Goal: Task Accomplishment & Management: Use online tool/utility

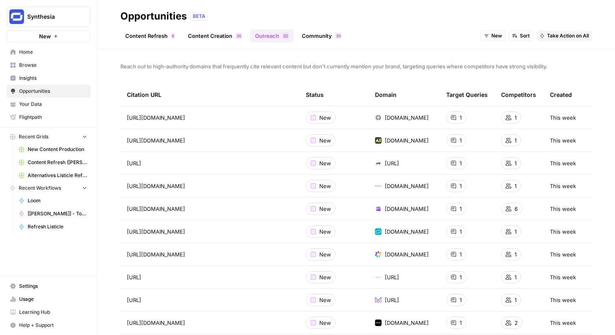
click at [56, 18] on span "Synthesia" at bounding box center [51, 17] width 49 height 8
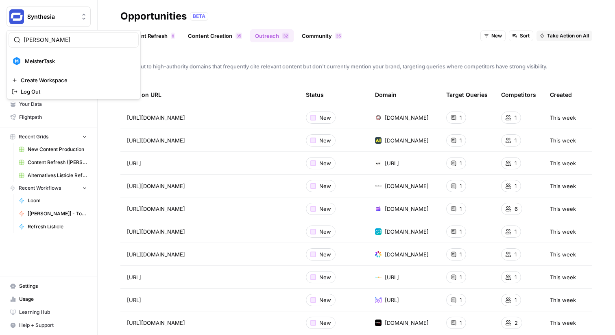
type input "meis"
click at [44, 58] on span "MeisterTask" at bounding box center [78, 61] width 107 height 8
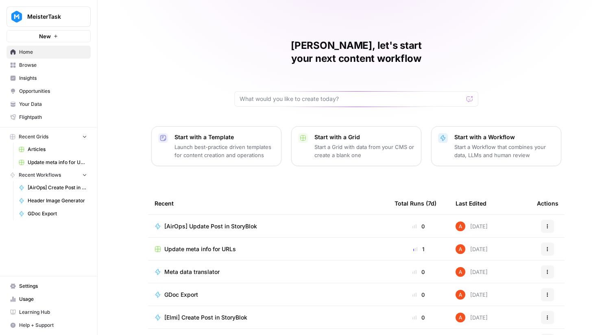
click at [62, 64] on span "Browse" at bounding box center [53, 64] width 68 height 7
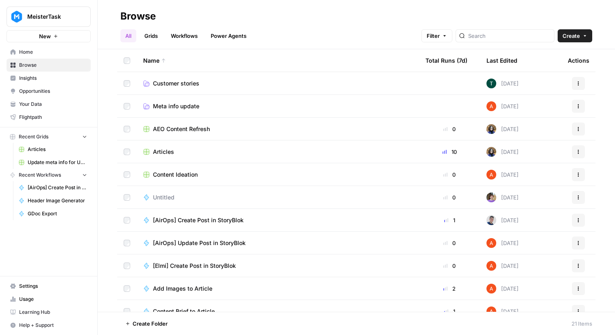
click at [154, 37] on link "Grids" at bounding box center [151, 35] width 23 height 13
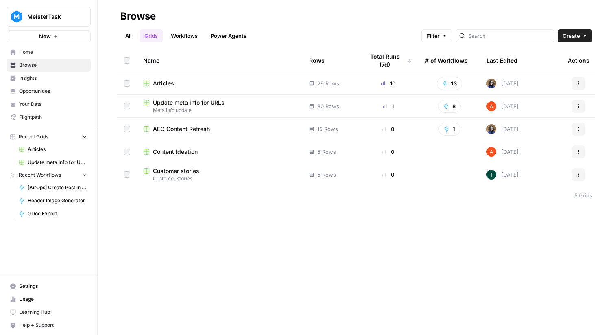
click at [163, 81] on span "Articles" at bounding box center [163, 83] width 21 height 8
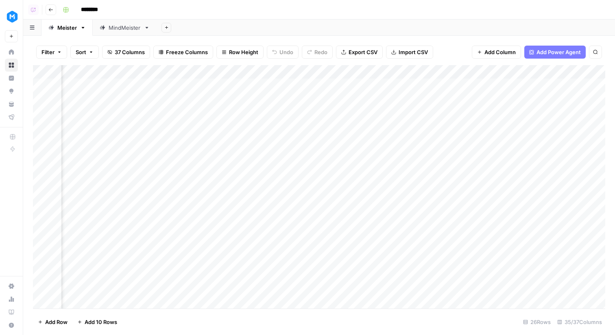
scroll to position [0, 2201]
click at [528, 70] on div "Add Column" at bounding box center [319, 186] width 572 height 243
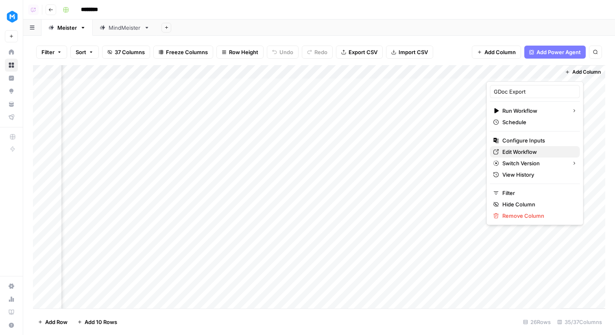
click at [516, 153] on span "Edit Workflow" at bounding box center [537, 152] width 71 height 8
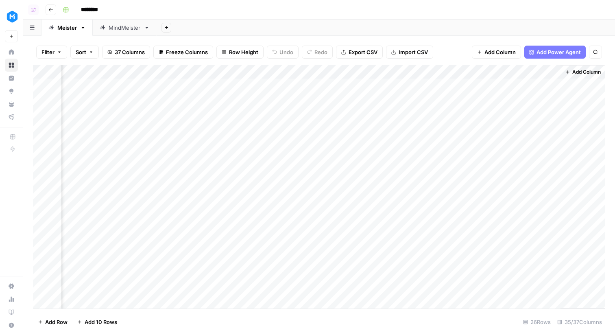
click at [513, 73] on div "Add Column" at bounding box center [319, 186] width 572 height 243
click at [504, 30] on div "Add Sheet" at bounding box center [386, 28] width 458 height 16
click at [551, 85] on div "Add Column" at bounding box center [319, 186] width 572 height 243
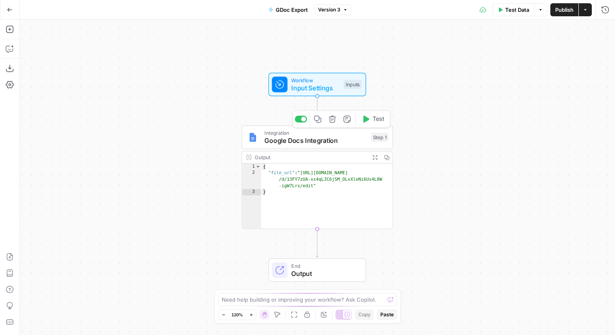
click at [330, 140] on span "Google Docs Integration" at bounding box center [315, 141] width 103 height 10
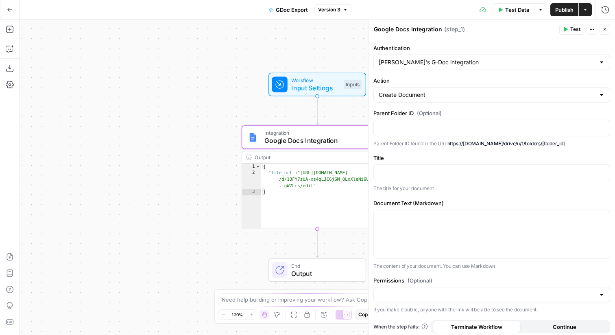
click at [604, 31] on icon "button" at bounding box center [604, 29] width 5 height 5
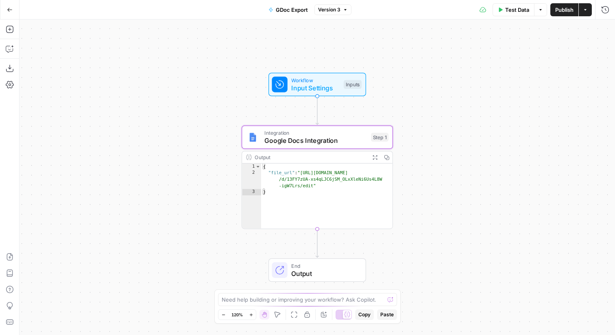
click at [345, 11] on icon "button" at bounding box center [345, 9] width 5 height 5
click at [381, 133] on div "Step 1" at bounding box center [379, 137] width 17 height 9
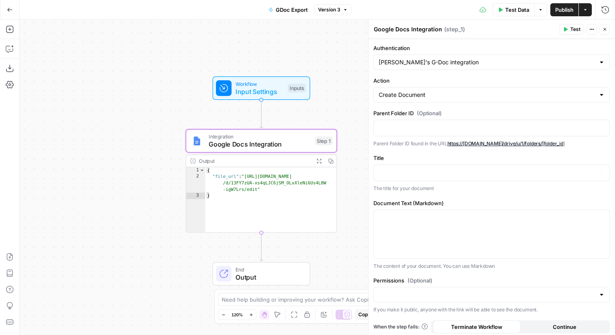
scroll to position [3, 0]
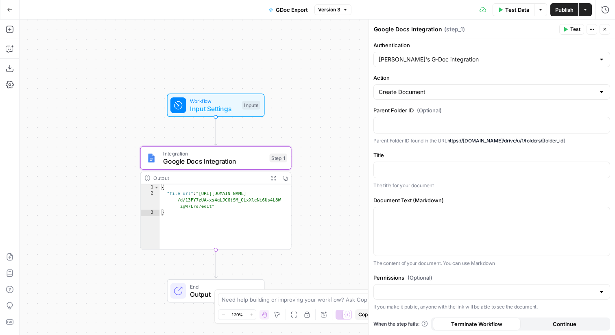
click at [251, 108] on div "Inputs" at bounding box center [251, 105] width 18 height 9
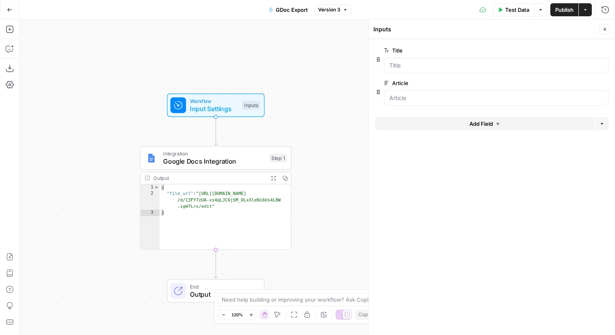
click at [273, 160] on div "Step 1" at bounding box center [278, 157] width 17 height 9
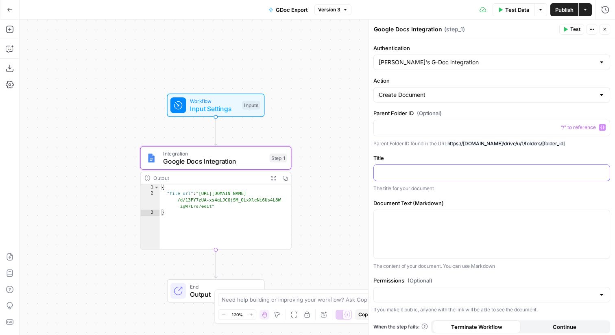
click at [428, 173] on p at bounding box center [492, 172] width 226 height 8
click at [602, 170] on button "Variables Menu" at bounding box center [602, 172] width 7 height 7
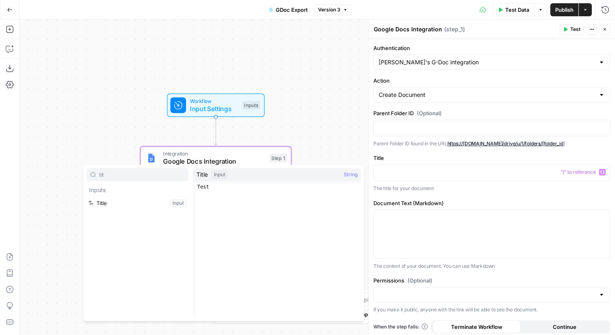
type input "tit"
click at [135, 201] on button "Select variable Title" at bounding box center [138, 202] width 102 height 13
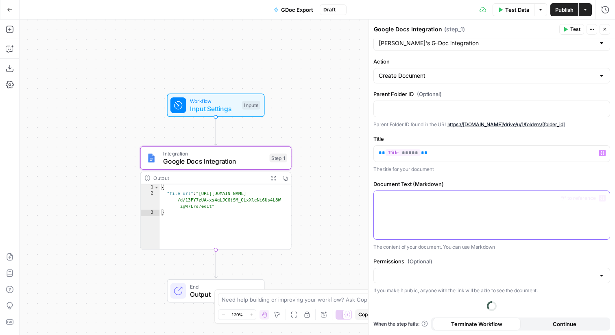
click at [432, 220] on div at bounding box center [492, 215] width 236 height 48
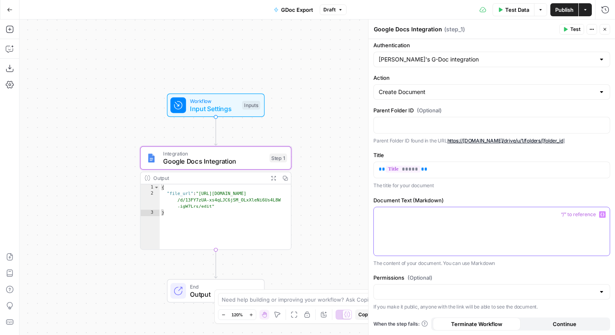
click at [603, 211] on button "Variables Menu" at bounding box center [602, 214] width 7 height 7
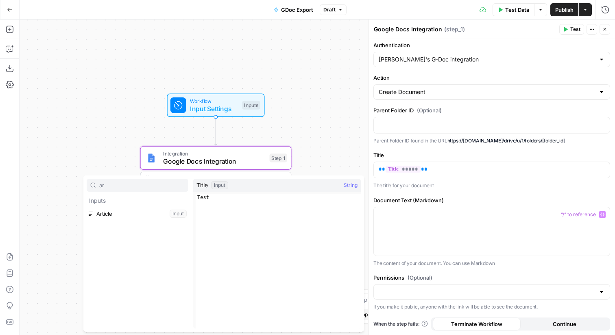
type input "ar"
click at [159, 217] on button "Select variable Article" at bounding box center [138, 213] width 102 height 13
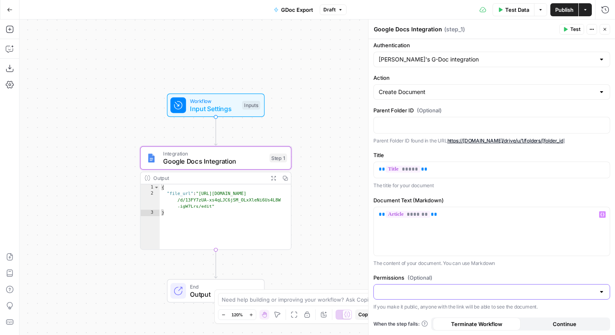
click at [546, 292] on input "Permissions (Optional)" at bounding box center [487, 292] width 216 height 8
click at [535, 321] on span "Public" at bounding box center [490, 323] width 220 height 8
type input "Public"
click at [605, 28] on icon "button" at bounding box center [604, 29] width 5 height 5
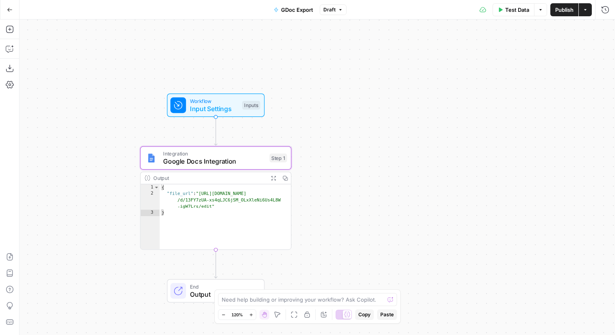
click at [575, 11] on button "Publish" at bounding box center [564, 9] width 28 height 13
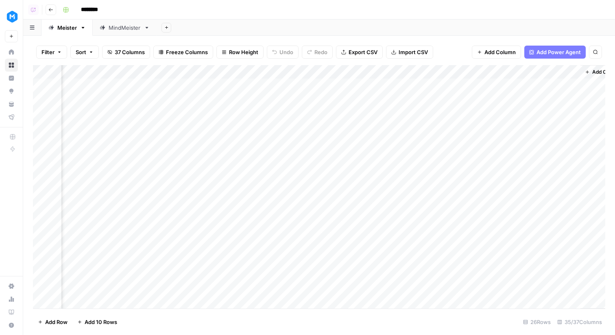
scroll to position [0, 2201]
click at [552, 85] on div "Add Column" at bounding box center [319, 186] width 572 height 243
click at [218, 70] on div "Add Column" at bounding box center [319, 186] width 572 height 243
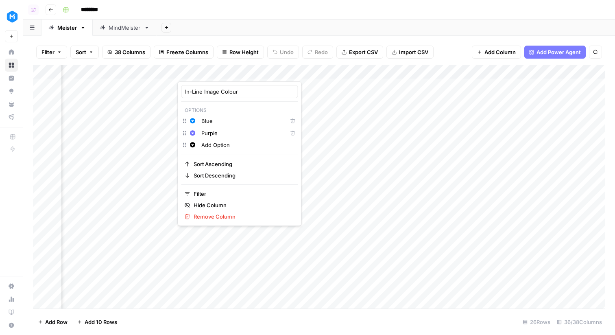
click at [229, 145] on input "Add Option" at bounding box center [247, 145] width 93 height 8
type input "Teal"
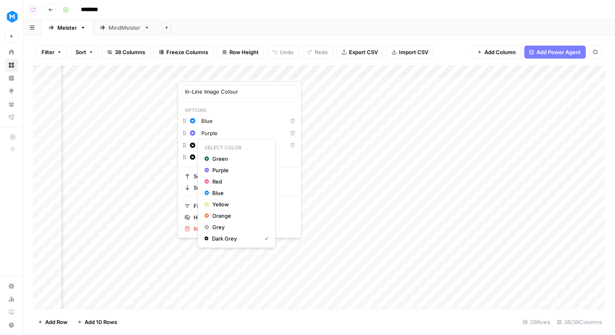
click at [189, 145] on button "Change color" at bounding box center [193, 145] width 10 height 10
click at [214, 156] on span "Green" at bounding box center [238, 159] width 53 height 8
click at [197, 71] on div at bounding box center [215, 73] width 74 height 16
drag, startPoint x: 203, startPoint y: 92, endPoint x: 162, endPoint y: 90, distance: 40.7
click at [162, 90] on body "MeisterTask New Home Browse Insights Opportunities Your Data Flightpath Recent …" at bounding box center [307, 167] width 615 height 335
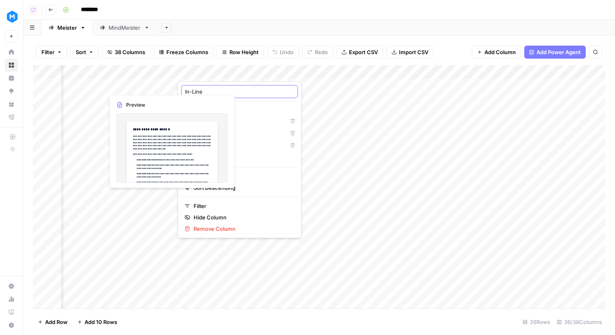
paste input "mage Colour"
type input "Image Colour"
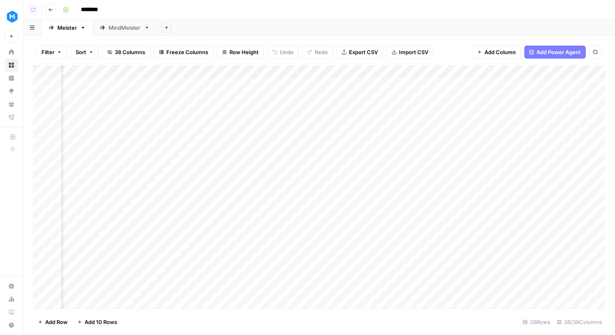
scroll to position [0, 2275]
click at [516, 84] on div "Add Column" at bounding box center [319, 186] width 572 height 243
click at [354, 97] on div "Add Column" at bounding box center [319, 186] width 572 height 243
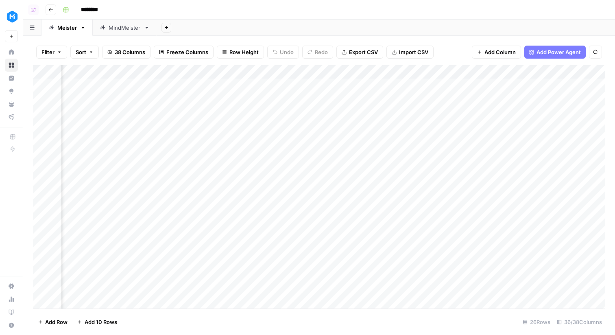
scroll to position [0, 1944]
click at [267, 74] on div "Add Column" at bounding box center [319, 186] width 572 height 243
click at [194, 73] on div "Add Column" at bounding box center [319, 186] width 572 height 243
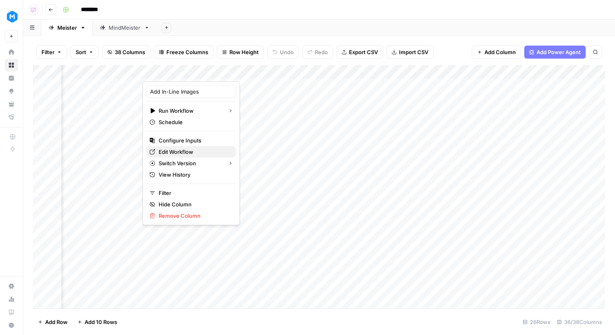
click at [188, 154] on span "Edit Workflow" at bounding box center [194, 152] width 71 height 8
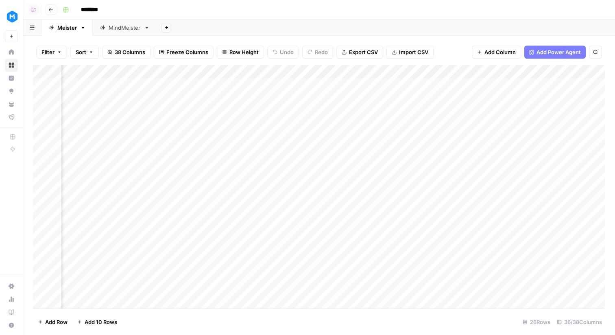
scroll to position [0, 1685]
click at [217, 72] on div "Add Column" at bounding box center [319, 186] width 572 height 243
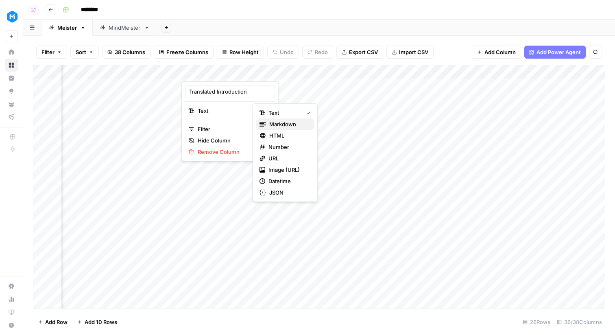
click at [277, 125] on span "Markdown" at bounding box center [288, 124] width 38 height 8
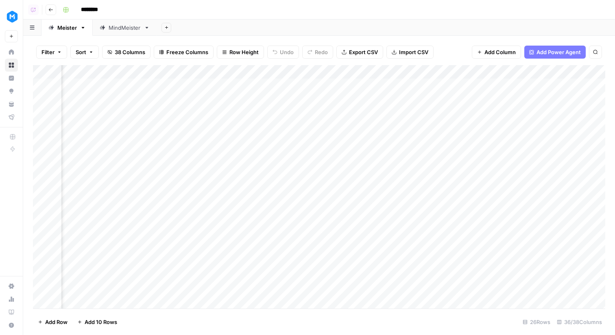
click at [246, 141] on div "Add Column" at bounding box center [319, 186] width 572 height 243
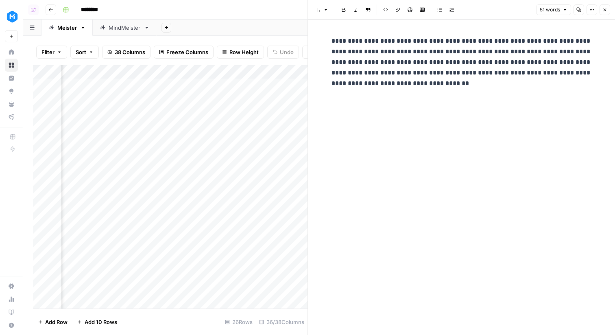
click at [608, 11] on button "Close" at bounding box center [605, 9] width 11 height 11
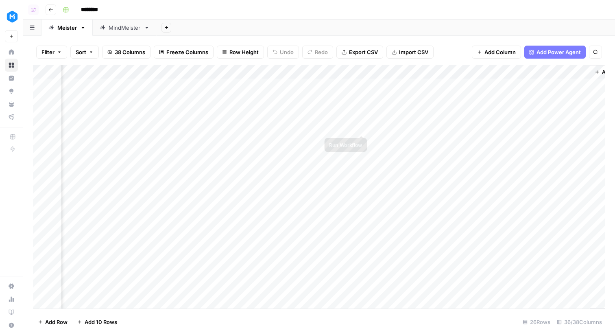
scroll to position [0, 2275]
type input "**"
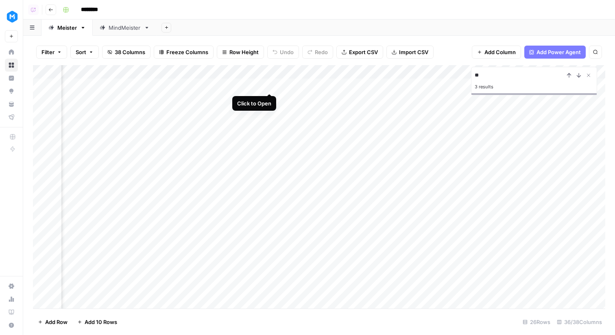
click at [267, 86] on div "Add Column" at bounding box center [319, 186] width 572 height 243
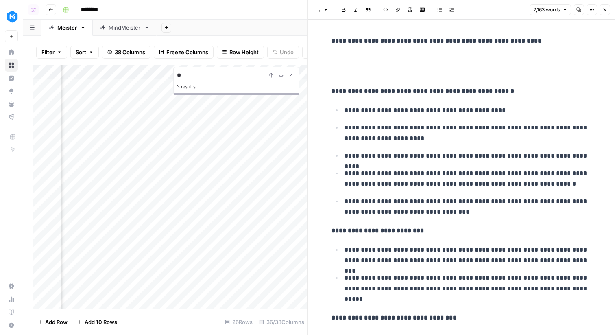
click at [415, 148] on ul "**********" at bounding box center [462, 161] width 260 height 113
type input "72"
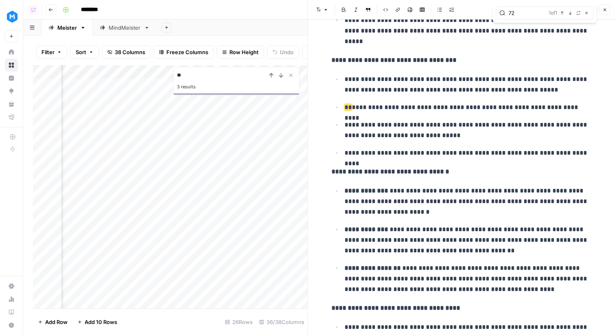
scroll to position [242, 0]
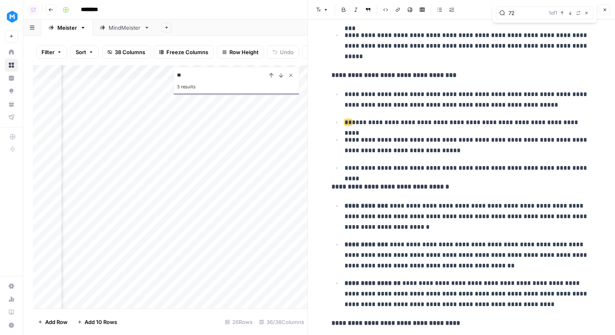
click at [288, 74] on icon "Close Search" at bounding box center [291, 75] width 7 height 7
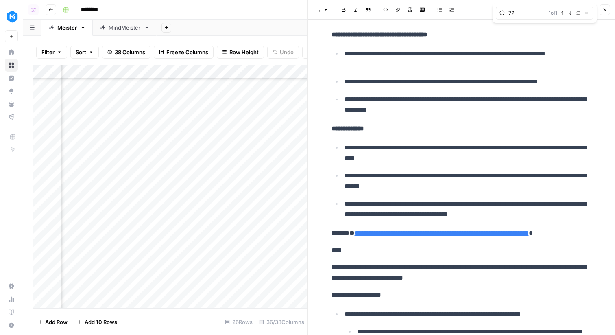
scroll to position [534, 0]
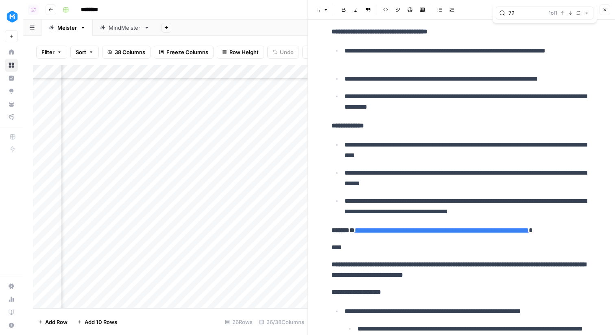
click at [382, 227] on link "**********" at bounding box center [442, 230] width 174 height 6
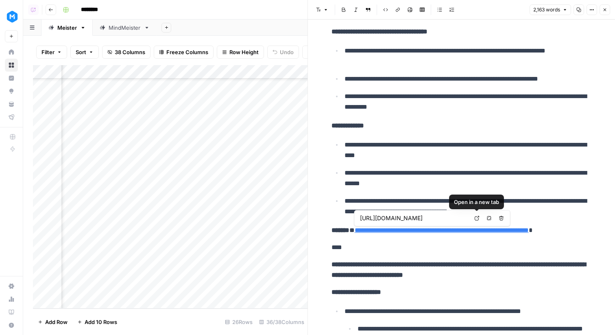
click at [476, 217] on icon at bounding box center [477, 218] width 5 height 5
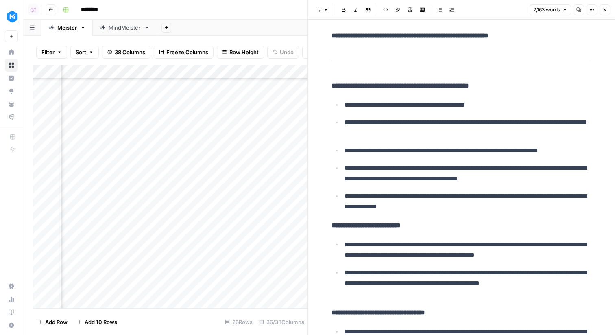
scroll to position [0, 0]
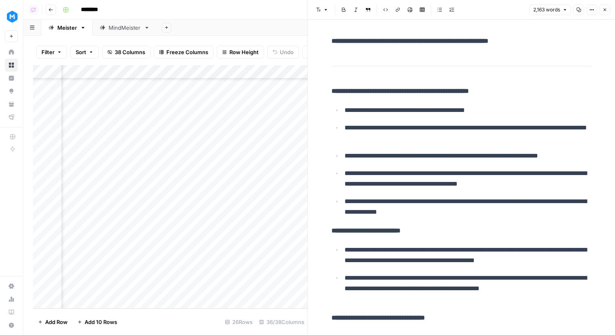
click at [604, 9] on icon "button" at bounding box center [605, 10] width 3 height 3
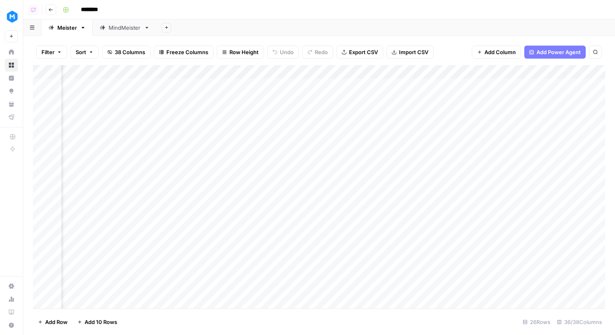
scroll to position [0, 120]
click at [318, 84] on div "Add Column" at bounding box center [319, 186] width 572 height 243
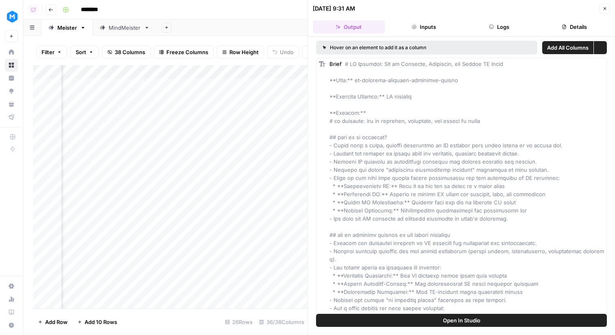
click at [487, 29] on button "Logs" at bounding box center [499, 26] width 72 height 13
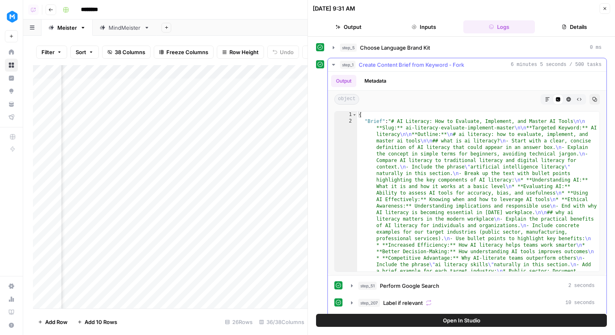
scroll to position [226, 0]
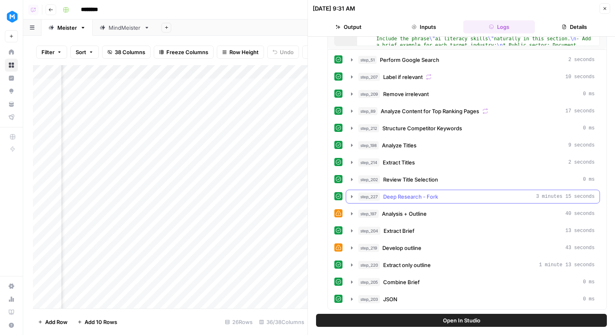
click at [394, 194] on span "Deep Research - Fork" at bounding box center [410, 196] width 55 height 8
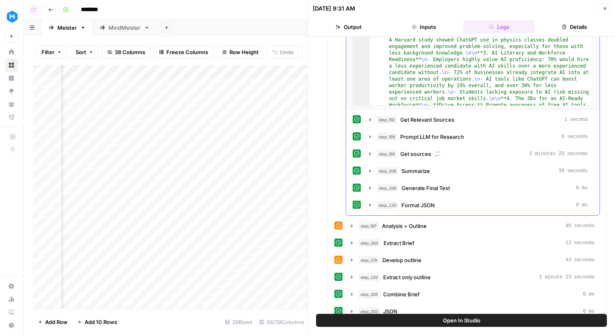
scroll to position [536, 0]
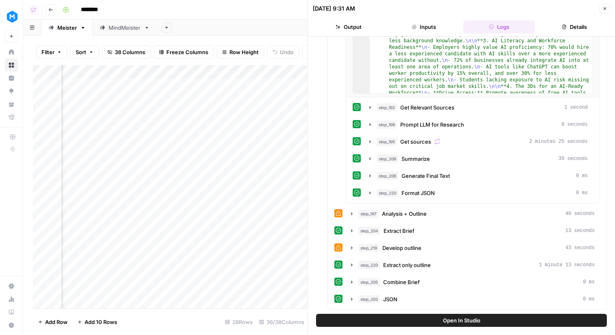
click at [604, 10] on icon "button" at bounding box center [604, 8] width 5 height 5
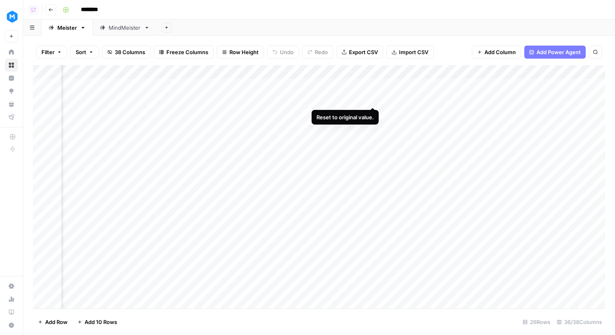
scroll to position [0, 624]
click at [340, 85] on div "Add Column" at bounding box center [319, 186] width 572 height 243
click at [334, 83] on div "Add Column" at bounding box center [319, 186] width 572 height 243
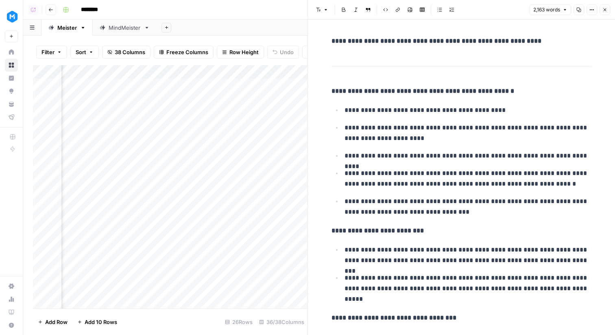
click at [605, 8] on icon "button" at bounding box center [604, 9] width 5 height 5
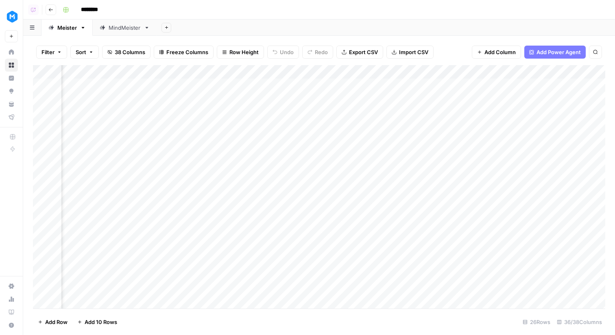
scroll to position [0, 1854]
click at [205, 76] on div "Add Column" at bounding box center [319, 186] width 572 height 243
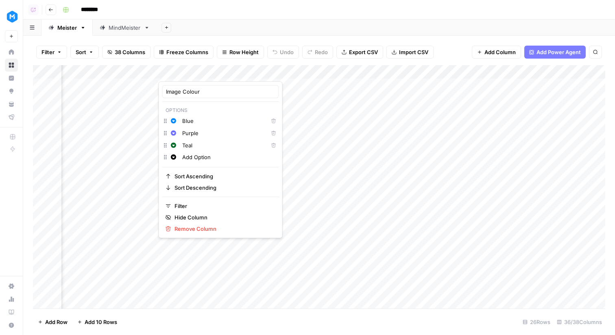
click at [455, 43] on div "Filter Sort 38 Columns Freeze Columns Row Height Undo Redo Export CSV Import CS…" at bounding box center [319, 52] width 572 height 26
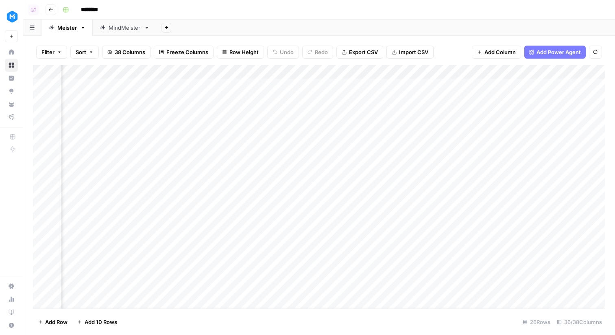
scroll to position [0, 1923]
click at [343, 73] on div "Add Column" at bounding box center [319, 186] width 572 height 243
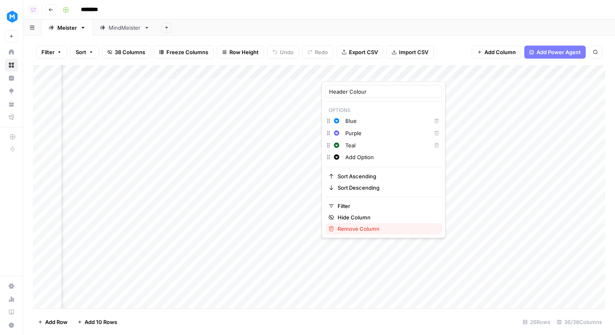
click at [351, 227] on span "Remove Column" at bounding box center [387, 229] width 98 height 8
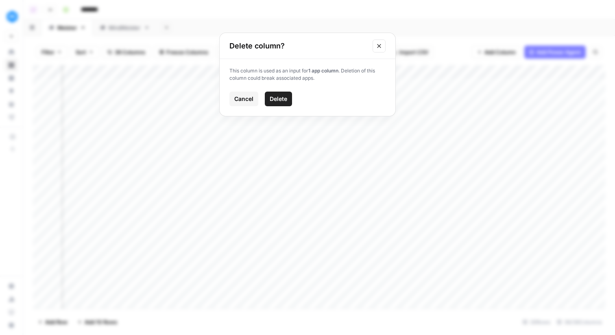
click at [275, 95] on span "Delete" at bounding box center [278, 99] width 17 height 8
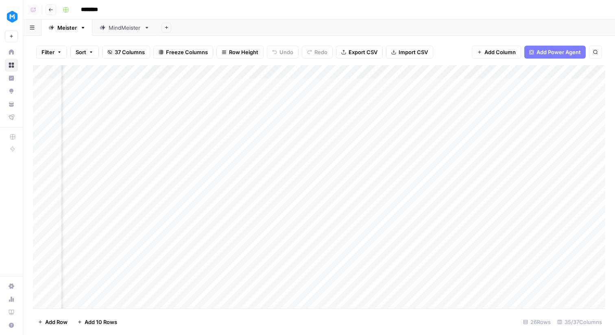
click at [383, 72] on div "Add Column" at bounding box center [319, 186] width 572 height 243
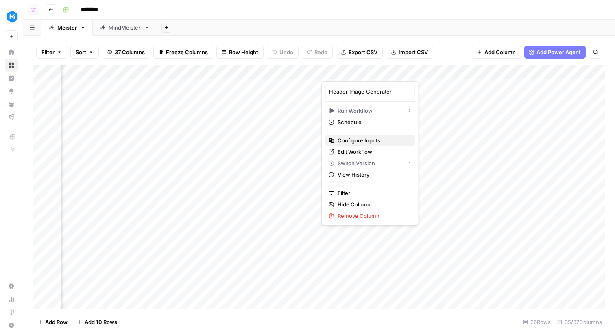
click at [376, 137] on span "Configure Inputs" at bounding box center [373, 140] width 71 height 8
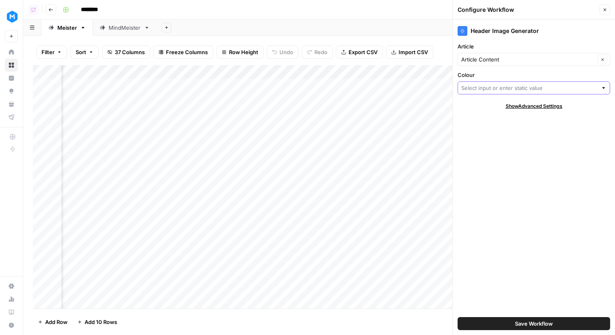
click at [489, 85] on input "Colour" at bounding box center [529, 88] width 136 height 8
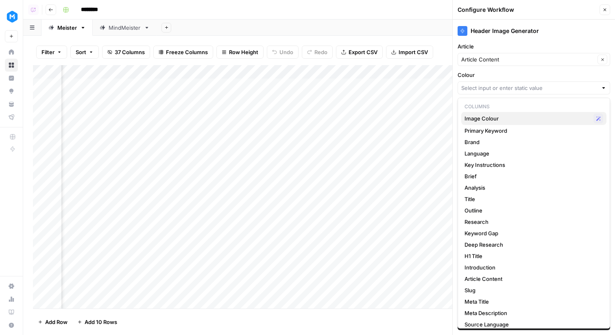
click at [486, 115] on span "Image Colour" at bounding box center [528, 118] width 126 height 8
type input "Image Colour"
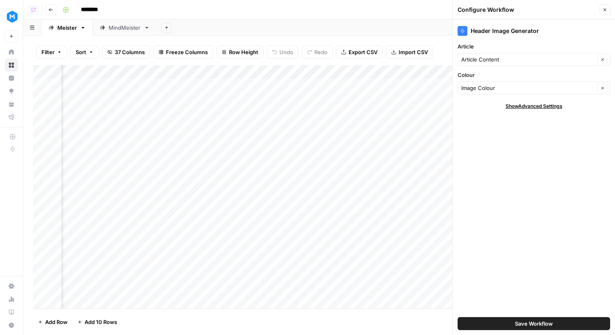
click at [519, 328] on button "Save Workflow" at bounding box center [534, 323] width 153 height 13
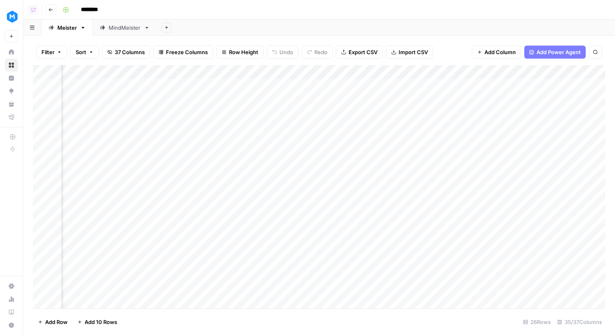
scroll to position [0, 639]
click at [323, 85] on div "Add Column" at bounding box center [319, 186] width 572 height 243
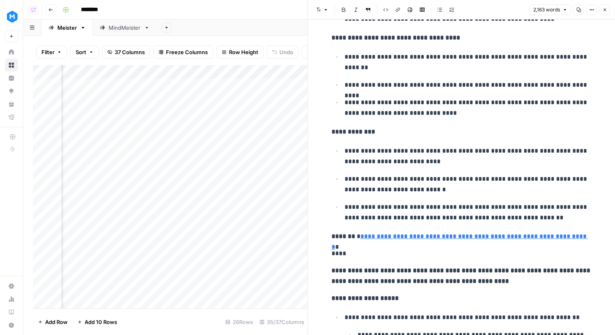
scroll to position [531, 0]
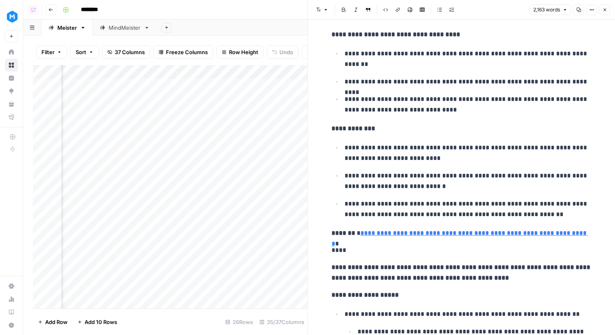
type input "72"
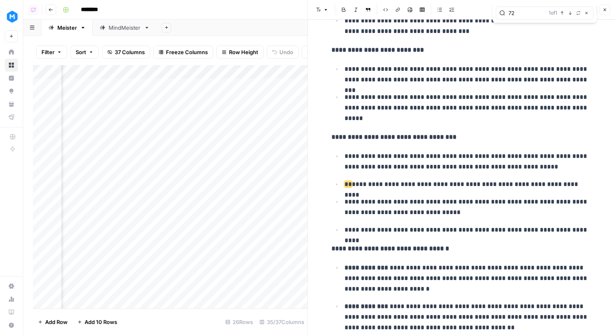
scroll to position [179, 0]
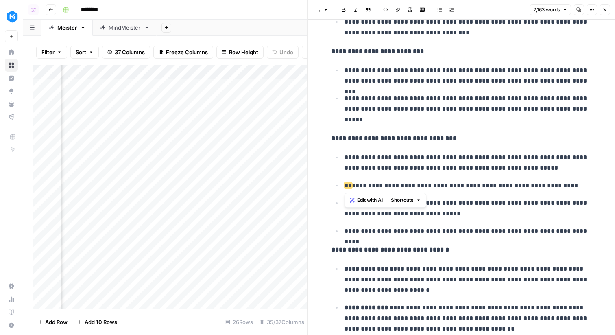
drag, startPoint x: 335, startPoint y: 186, endPoint x: 546, endPoint y: 188, distance: 210.7
click at [546, 188] on ul "**********" at bounding box center [462, 194] width 260 height 85
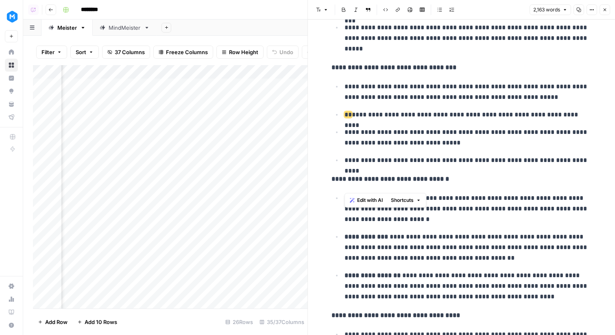
scroll to position [0, 0]
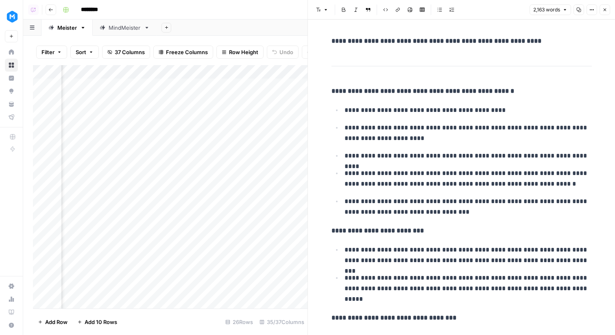
drag, startPoint x: 325, startPoint y: 43, endPoint x: 440, endPoint y: 40, distance: 115.1
drag, startPoint x: 505, startPoint y: 38, endPoint x: 346, endPoint y: 39, distance: 159.5
click at [346, 39] on strong "**********" at bounding box center [437, 41] width 210 height 6
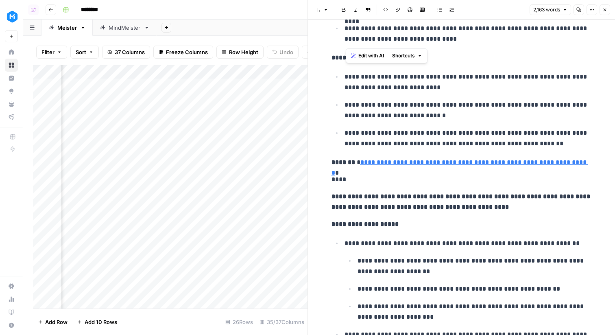
scroll to position [597, 0]
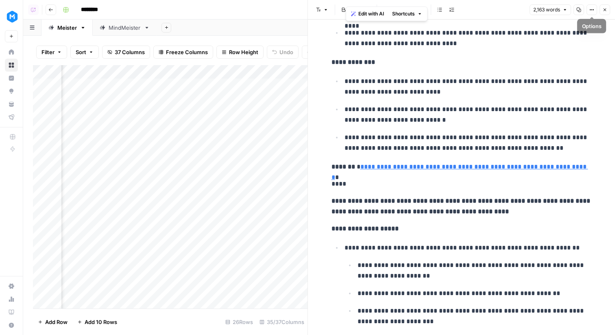
click at [600, 10] on button "Close" at bounding box center [605, 9] width 11 height 11
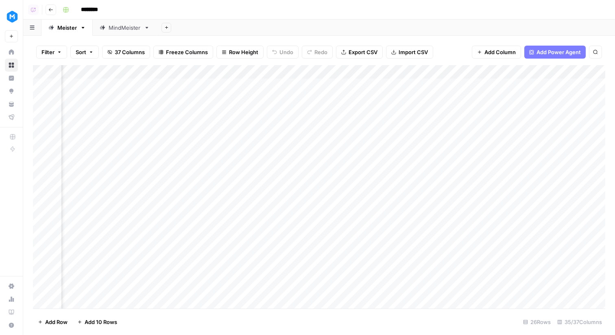
scroll to position [0, 1484]
click at [450, 140] on div "Add Column" at bounding box center [319, 186] width 572 height 243
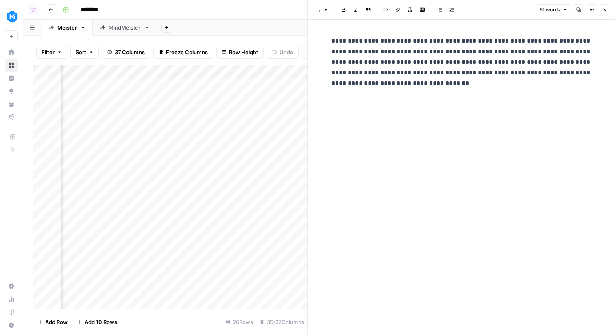
click at [601, 9] on button "Close" at bounding box center [605, 9] width 11 height 11
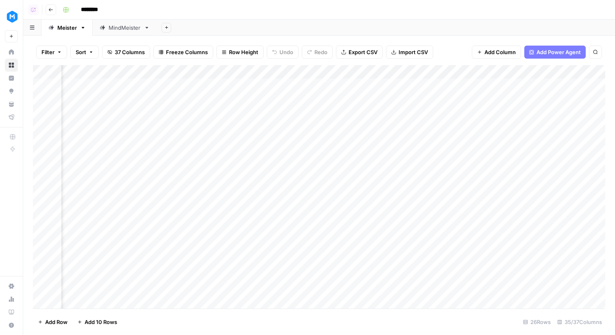
click at [331, 71] on div "Add Column" at bounding box center [319, 186] width 572 height 243
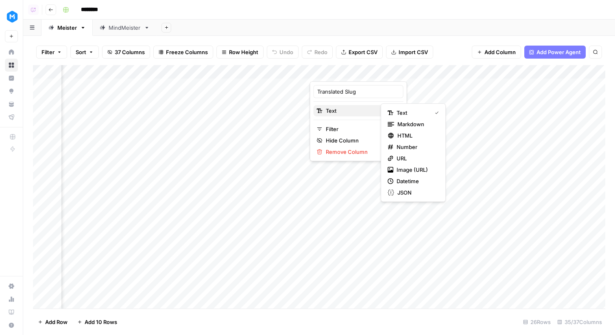
click at [340, 113] on span "Text" at bounding box center [357, 111] width 63 height 8
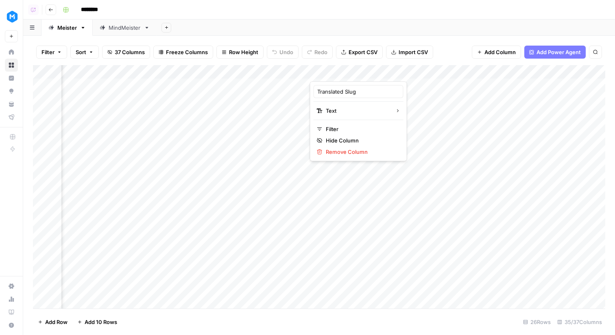
click at [281, 151] on div "Add Column" at bounding box center [319, 186] width 572 height 243
click at [345, 141] on div "Add Column" at bounding box center [319, 186] width 572 height 243
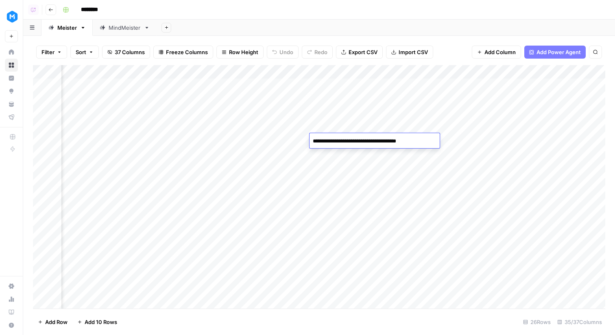
click at [267, 144] on div "Add Column" at bounding box center [319, 186] width 572 height 243
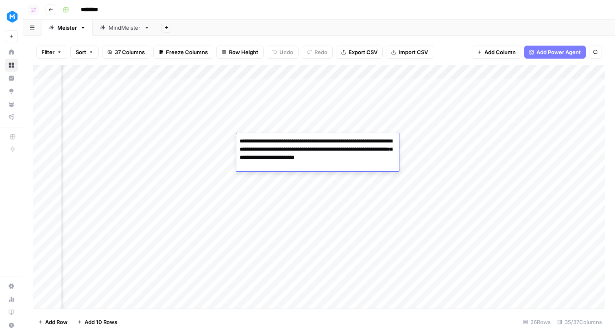
click at [281, 68] on div "Add Column" at bounding box center [319, 186] width 572 height 243
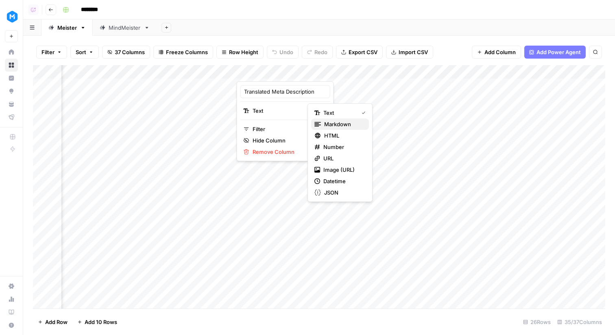
click at [329, 122] on span "Markdown" at bounding box center [343, 124] width 38 height 8
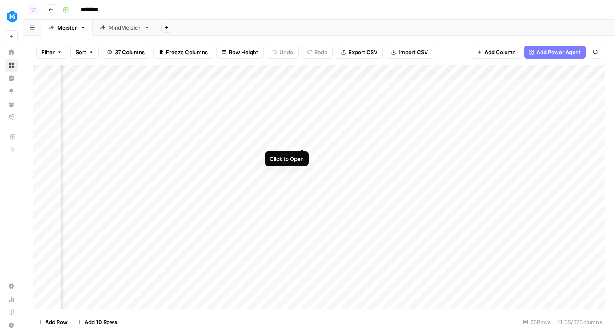
click at [303, 141] on div "Add Column" at bounding box center [319, 186] width 572 height 243
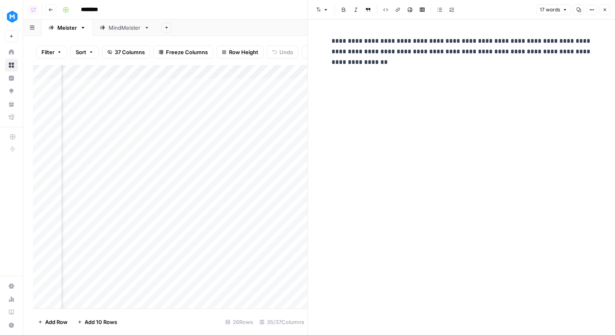
click at [602, 7] on button "Close" at bounding box center [605, 9] width 11 height 11
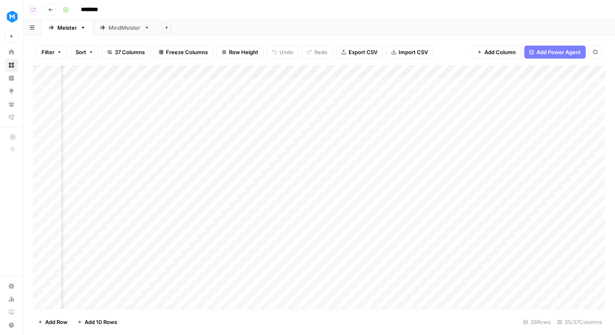
click at [268, 22] on div "Add Sheet" at bounding box center [386, 28] width 458 height 16
click at [530, 85] on div "Add Column" at bounding box center [319, 186] width 572 height 243
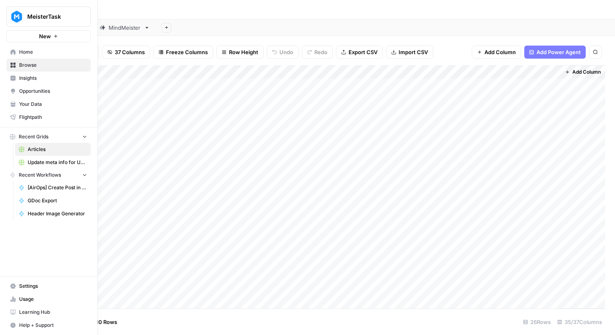
click at [42, 281] on link "Settings" at bounding box center [49, 285] width 84 height 13
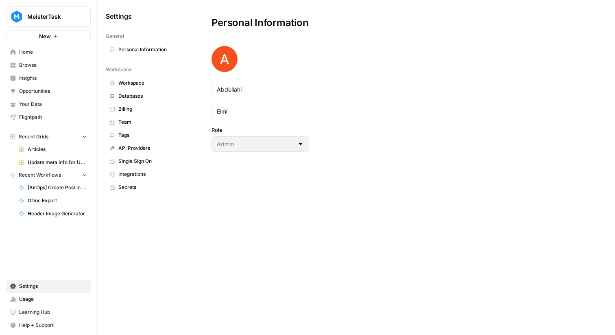
click at [155, 170] on span "Integrations" at bounding box center [150, 173] width 65 height 7
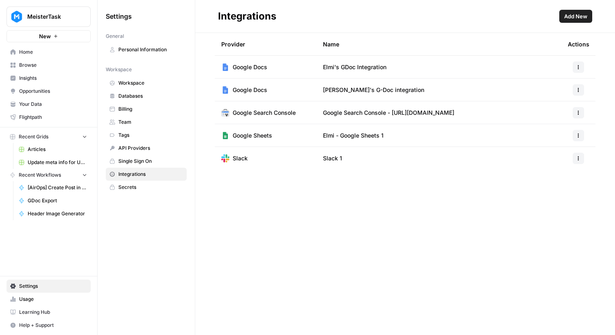
click at [575, 163] on button "button" at bounding box center [578, 158] width 11 height 11
click at [552, 187] on span "Rename" at bounding box center [561, 188] width 26 height 8
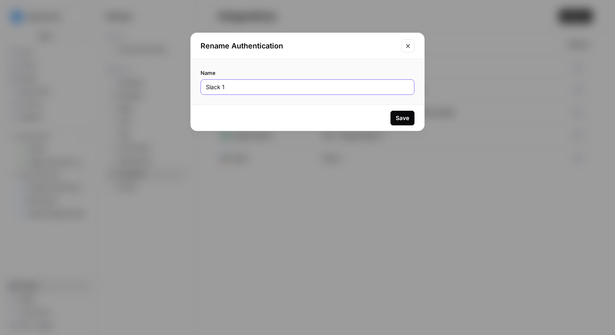
click at [221, 88] on input "Slack 1" at bounding box center [307, 87] width 203 height 8
type input "T"
type input "Meister Slack"
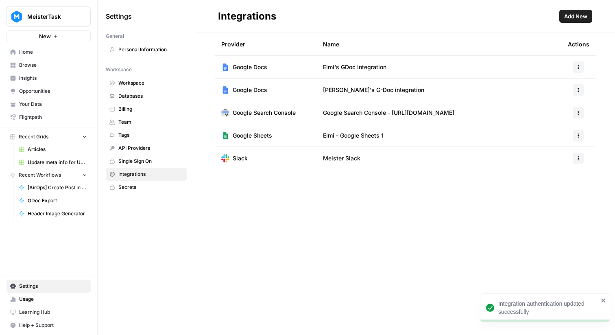
click at [61, 55] on span "Home" at bounding box center [53, 51] width 68 height 7
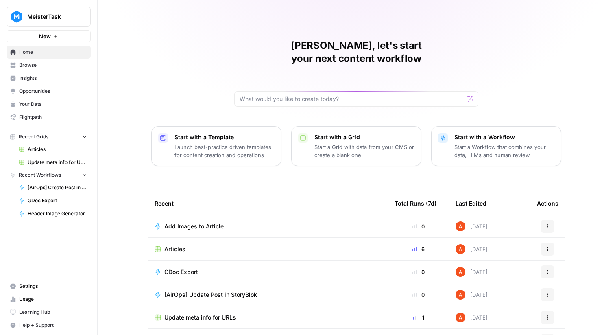
scroll to position [39, 0]
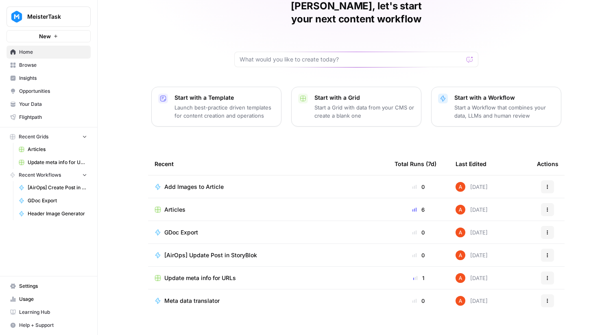
click at [173, 228] on span "GDoc Export" at bounding box center [181, 232] width 34 height 8
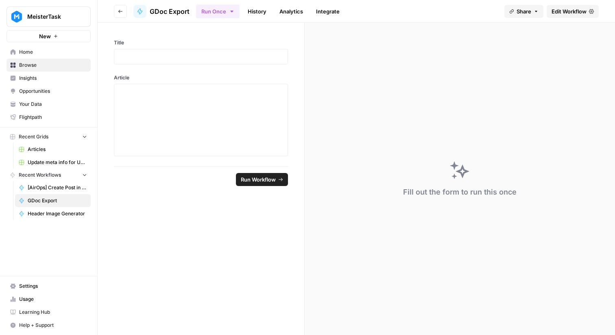
click at [553, 14] on span "Edit Workflow" at bounding box center [569, 11] width 35 height 8
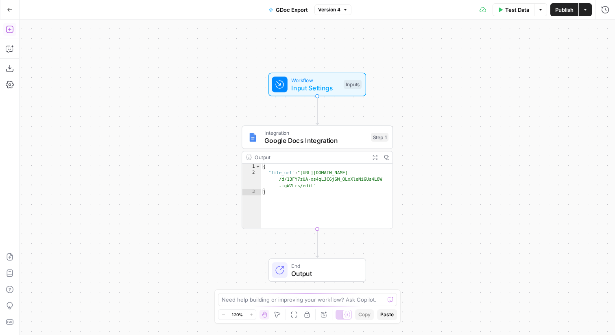
click at [14, 27] on button "Add Steps" at bounding box center [9, 29] width 13 height 13
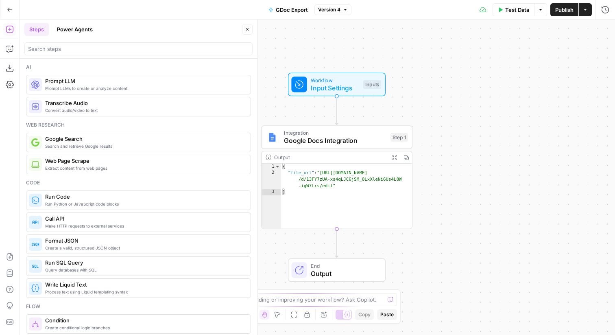
click at [68, 44] on div at bounding box center [138, 48] width 228 height 13
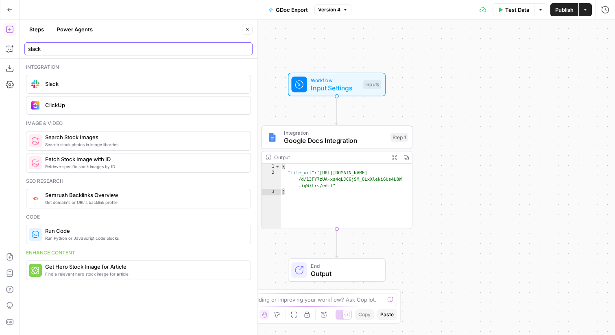
type input "slack"
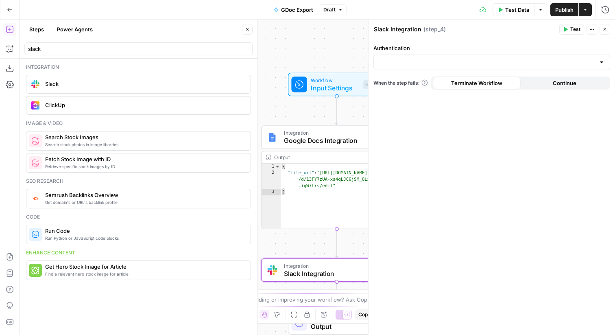
click at [447, 51] on label "Authentication" at bounding box center [491, 48] width 237 height 8
click at [447, 58] on input "Authentication" at bounding box center [487, 62] width 216 height 8
click at [431, 79] on span "Meister Slack" at bounding box center [490, 83] width 220 height 8
type input "Meister Slack"
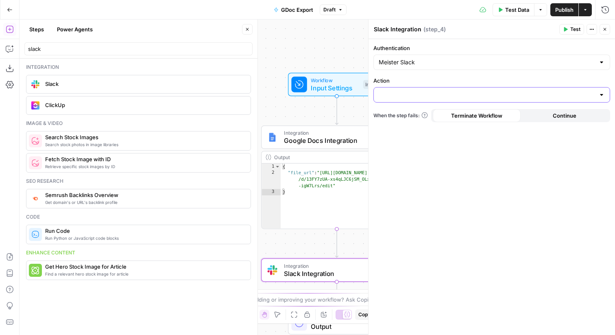
click at [435, 97] on input "Action" at bounding box center [487, 95] width 216 height 8
click at [445, 118] on span "Send Channel Message" at bounding box center [490, 115] width 220 height 8
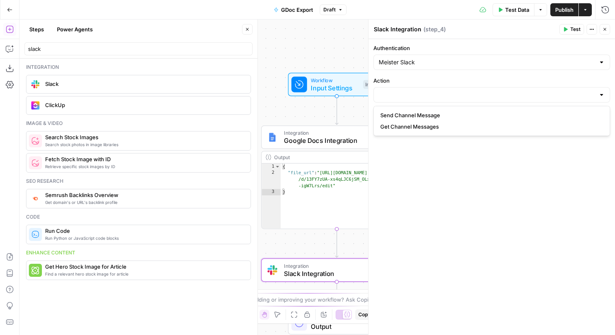
type input "Send Channel Message"
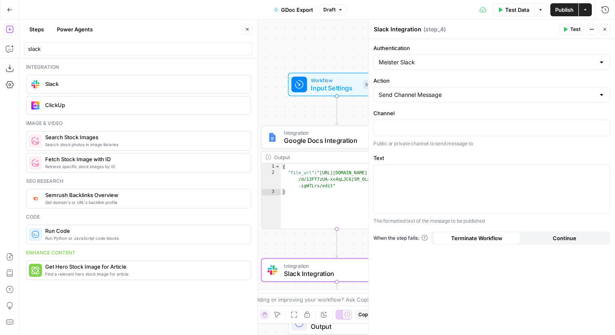
click at [247, 28] on icon "button" at bounding box center [247, 29] width 5 height 5
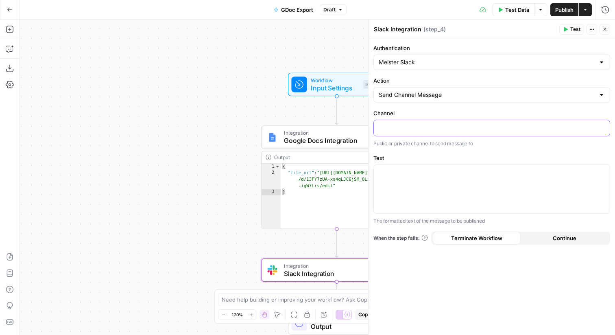
click at [480, 124] on p at bounding box center [492, 127] width 226 height 8
click at [401, 129] on p at bounding box center [492, 127] width 226 height 8
click at [425, 173] on p at bounding box center [492, 172] width 226 height 8
click at [430, 150] on div "**********" at bounding box center [492, 187] width 247 height 296
click at [423, 180] on div at bounding box center [492, 189] width 236 height 48
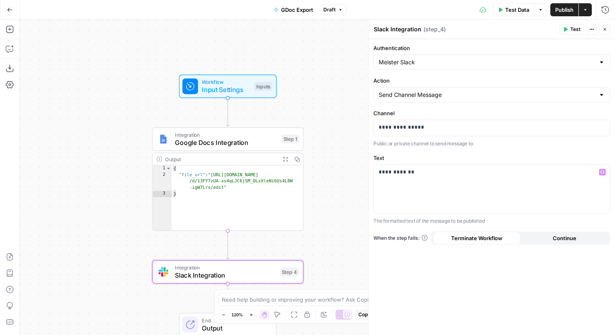
click at [571, 28] on span "Test" at bounding box center [575, 29] width 10 height 7
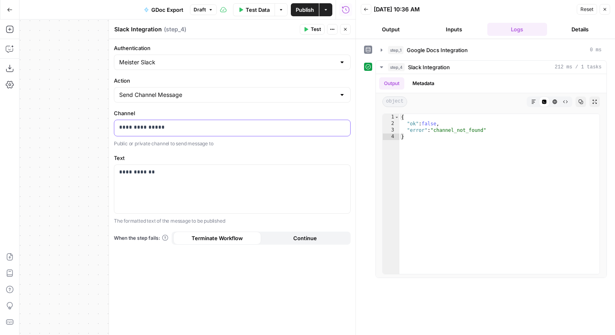
click at [242, 132] on div "**********" at bounding box center [232, 128] width 236 height 16
click at [306, 31] on icon "button" at bounding box center [305, 29] width 5 height 5
click at [601, 9] on button "Close" at bounding box center [605, 9] width 11 height 11
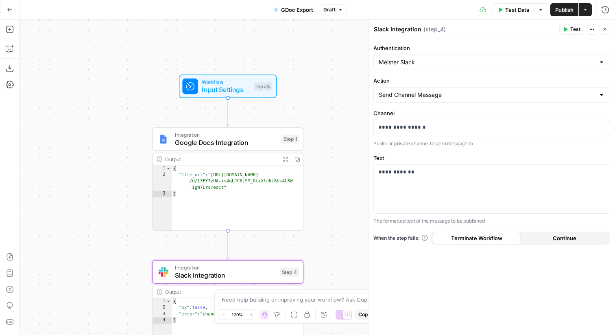
click at [10, 6] on button "Go Back" at bounding box center [9, 9] width 15 height 15
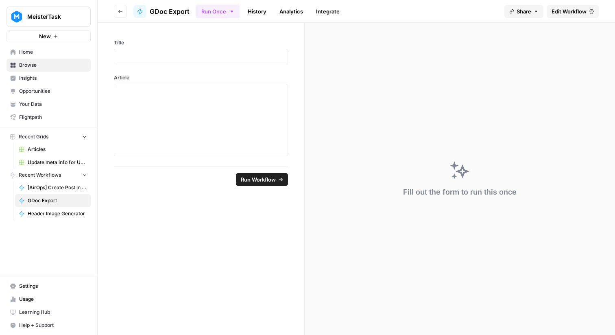
click at [122, 11] on icon "button" at bounding box center [120, 11] width 5 height 5
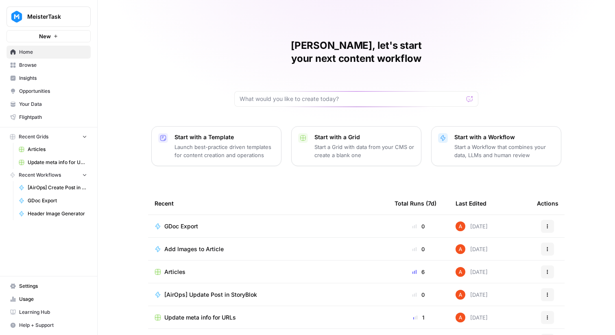
click at [68, 67] on span "Browse" at bounding box center [53, 64] width 68 height 7
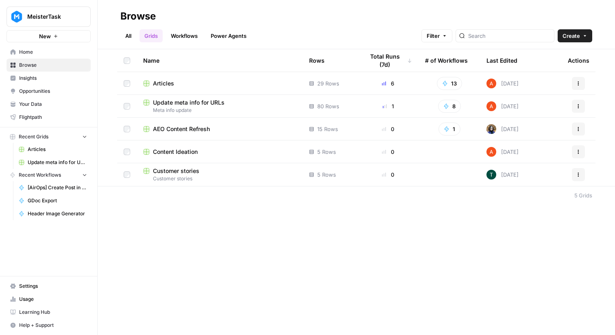
click at [165, 84] on span "Articles" at bounding box center [163, 83] width 21 height 8
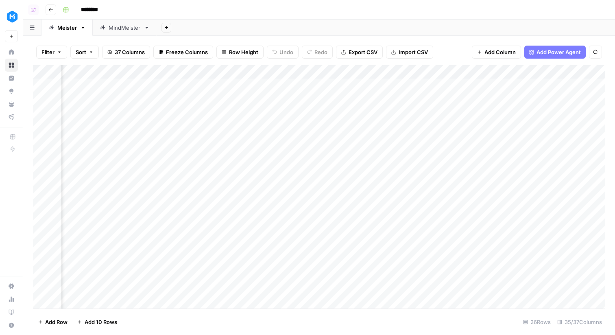
scroll to position [0, 1117]
click at [298, 140] on div "Add Column" at bounding box center [319, 186] width 572 height 243
click at [209, 98] on div "Add Column" at bounding box center [319, 186] width 572 height 243
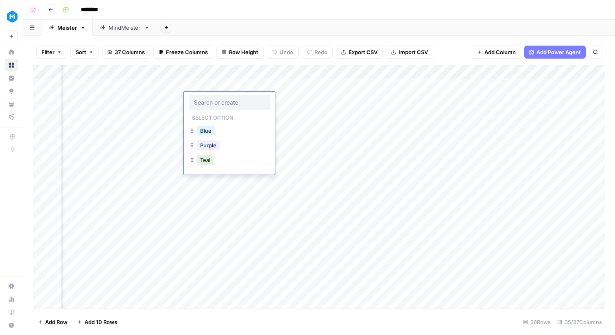
click at [445, 23] on div "Add Sheet" at bounding box center [386, 28] width 458 height 16
click at [410, 109] on div "Add Column" at bounding box center [319, 186] width 572 height 243
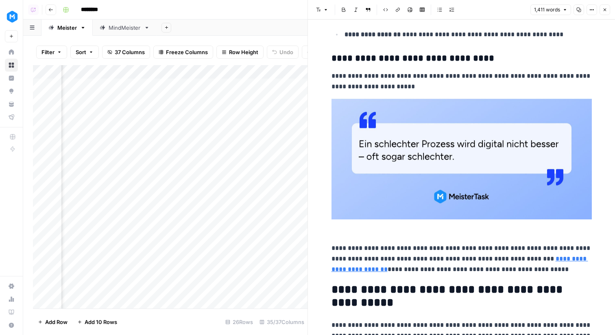
scroll to position [994, 0]
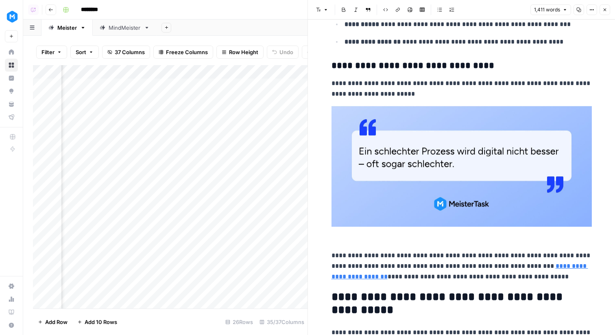
click at [609, 13] on button "Close" at bounding box center [605, 9] width 11 height 11
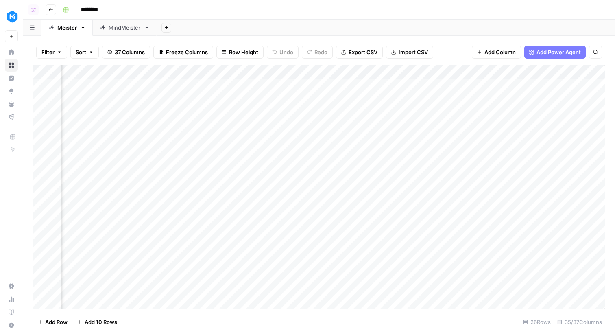
scroll to position [0, 2164]
click at [247, 128] on div "Add Column" at bounding box center [319, 186] width 572 height 243
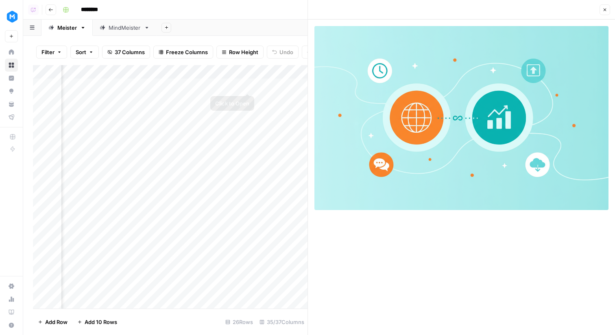
click at [249, 83] on div "Add Column" at bounding box center [170, 186] width 275 height 243
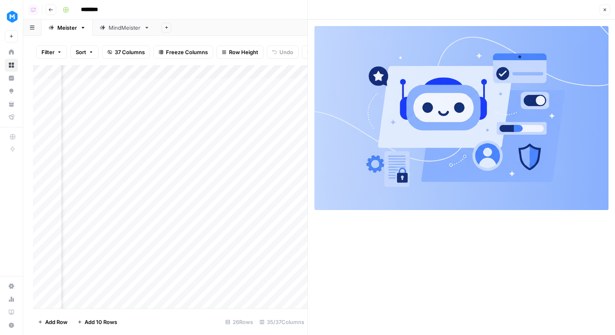
click at [604, 7] on button "Close" at bounding box center [605, 9] width 11 height 11
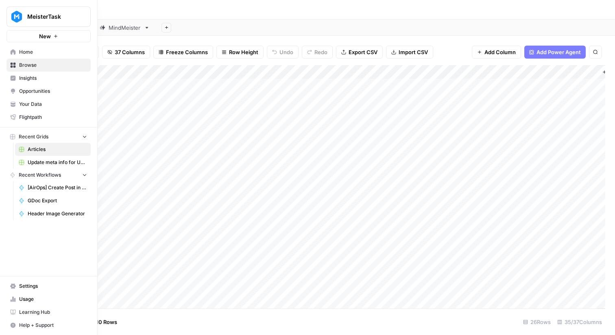
click at [23, 53] on span "Home" at bounding box center [53, 51] width 68 height 7
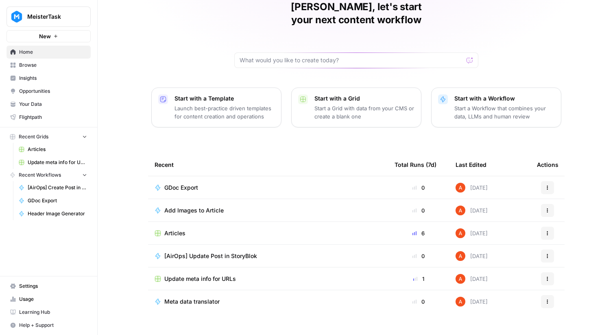
scroll to position [39, 0]
click at [70, 62] on span "Browse" at bounding box center [53, 64] width 68 height 7
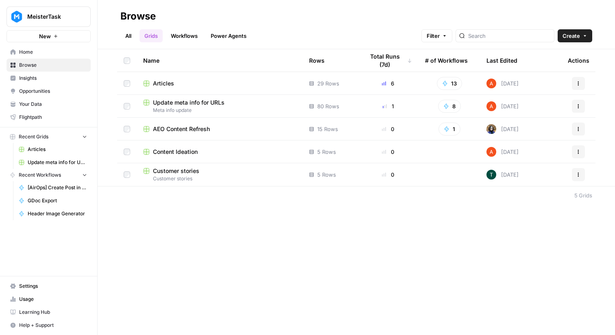
click at [163, 34] on link "Grids" at bounding box center [151, 35] width 23 height 13
click at [189, 33] on link "Workflows" at bounding box center [184, 35] width 37 height 13
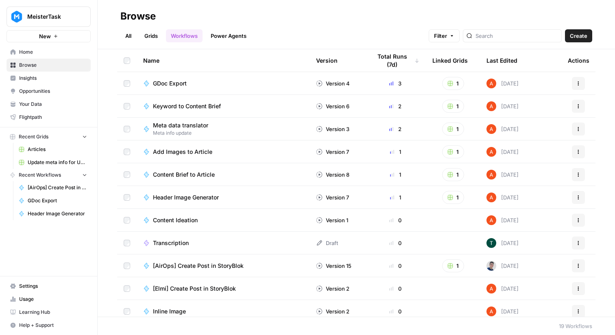
click at [41, 16] on span "MeisterTask" at bounding box center [51, 17] width 49 height 8
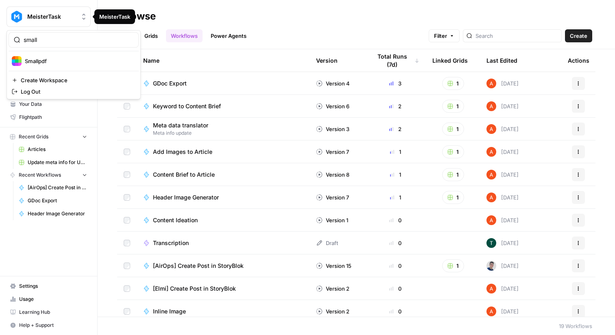
type input "small"
click at [49, 55] on button "Smallpdf" at bounding box center [74, 61] width 130 height 13
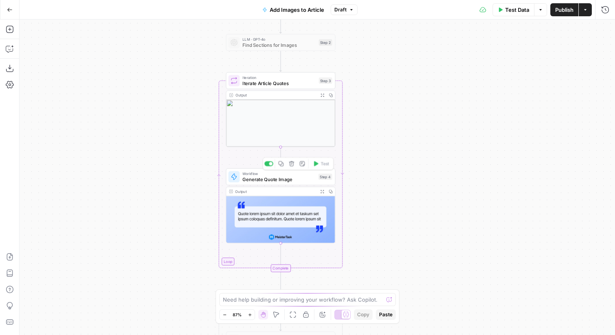
click at [299, 183] on div "Workflow Generate Quote Image Step 4 Copy step Delete step Add Note Test" at bounding box center [280, 176] width 109 height 17
type input "Quote Image Generator"
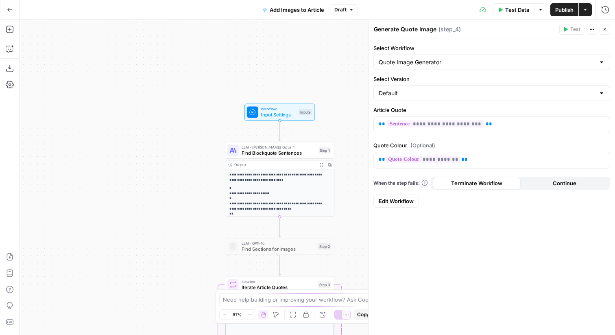
click at [311, 158] on div "LLM · Claude Opus 4 Find Blockquote Sentences Step 1 Copy step Delete step Add …" at bounding box center [279, 150] width 109 height 17
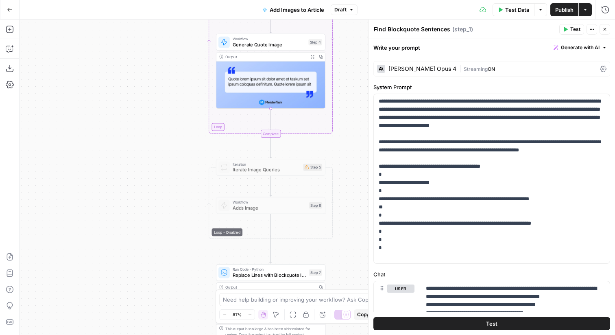
click at [296, 48] on span "Generate Quote Image" at bounding box center [269, 44] width 73 height 7
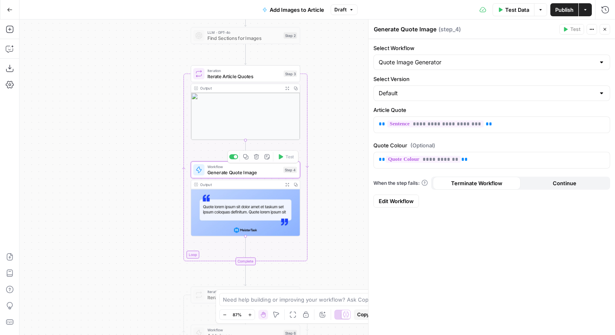
click at [381, 204] on span "Edit Workflow" at bounding box center [396, 201] width 35 height 8
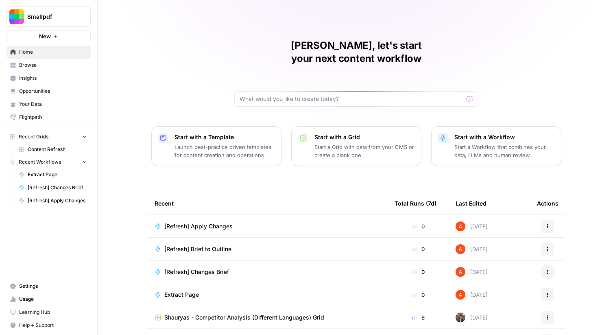
click at [50, 107] on span "Your Data" at bounding box center [53, 103] width 68 height 7
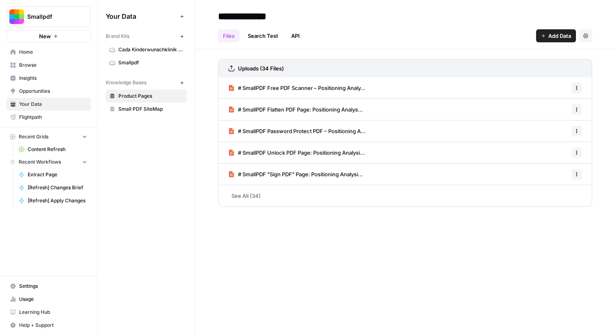
click at [156, 109] on span "Small PDF SiteMap" at bounding box center [150, 108] width 65 height 7
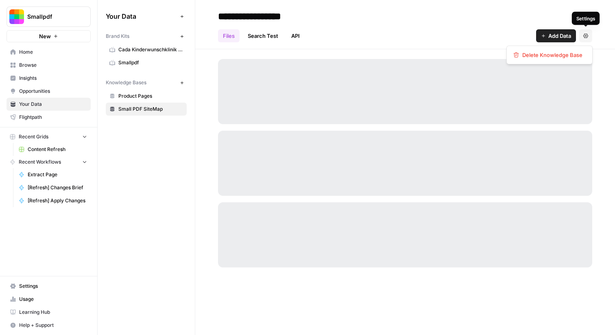
click at [585, 40] on button "Settings" at bounding box center [585, 35] width 13 height 13
click at [562, 3] on header "**********" at bounding box center [405, 24] width 420 height 49
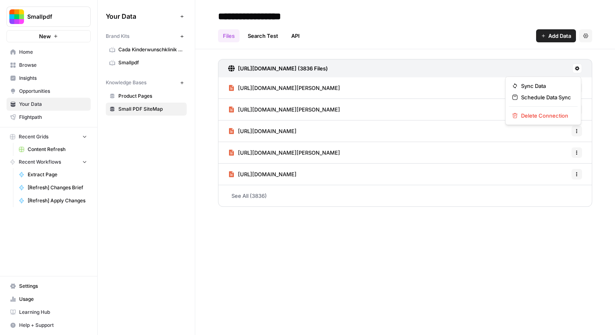
click at [575, 66] on icon at bounding box center [577, 68] width 5 height 5
click at [537, 87] on span "Sync Data" at bounding box center [546, 86] width 50 height 8
click at [78, 65] on span "Browse" at bounding box center [53, 64] width 68 height 7
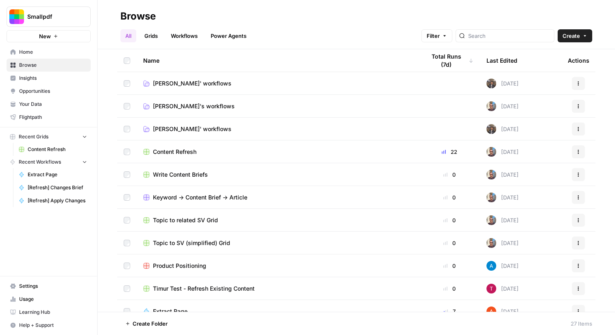
click at [70, 52] on span "Home" at bounding box center [53, 51] width 68 height 7
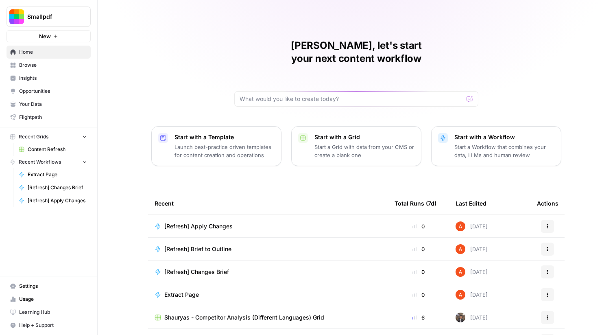
click at [62, 17] on span "Smallpdf" at bounding box center [51, 17] width 49 height 8
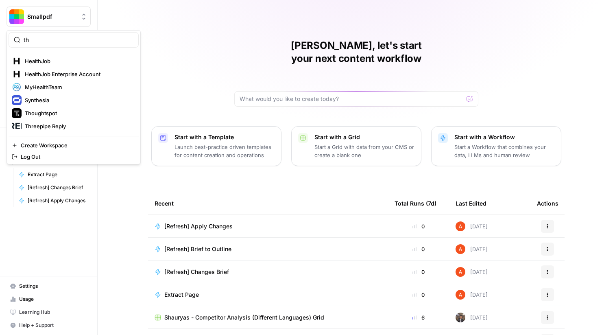
type input "th"
click at [63, 109] on span "Thoughtspot" at bounding box center [78, 113] width 107 height 8
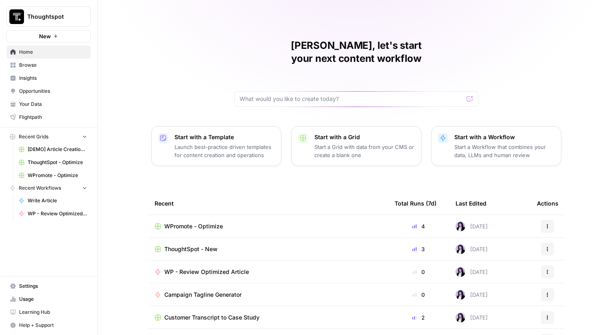
scroll to position [39, 0]
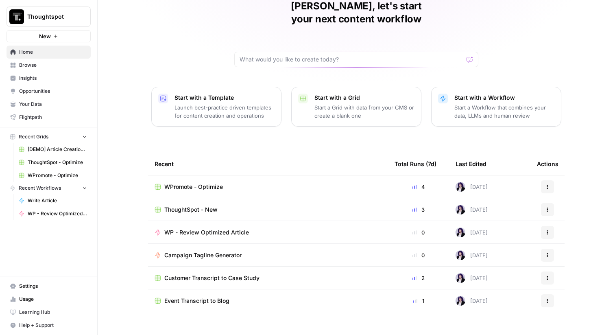
click at [188, 205] on span "ThoughtSpot - New" at bounding box center [190, 209] width 53 height 8
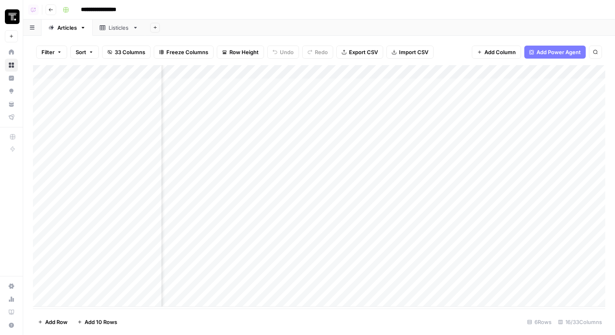
scroll to position [0, 500]
click at [301, 69] on div "Add Column" at bounding box center [319, 186] width 572 height 242
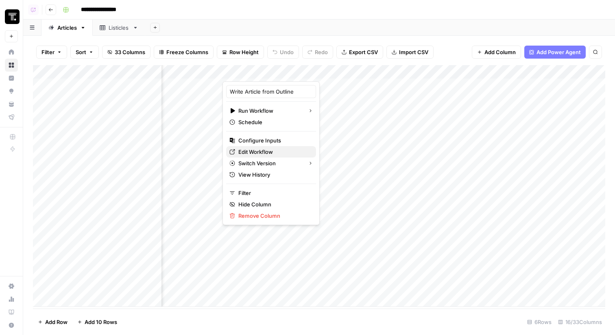
click at [246, 150] on span "Edit Workflow" at bounding box center [273, 152] width 71 height 8
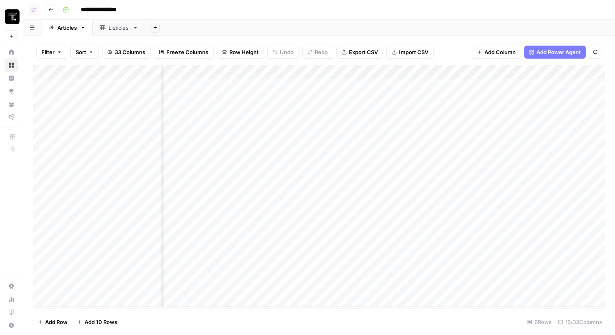
scroll to position [0, 0]
click at [220, 72] on div "Add Column" at bounding box center [319, 186] width 572 height 242
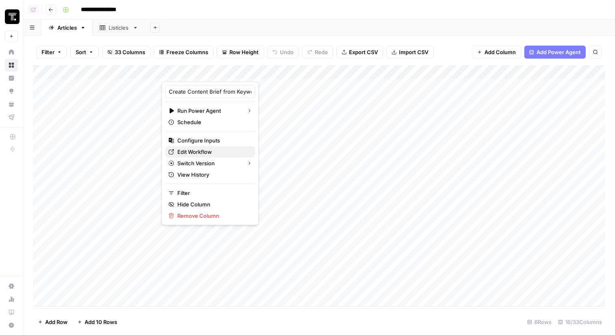
click at [214, 149] on span "Edit Workflow" at bounding box center [212, 152] width 71 height 8
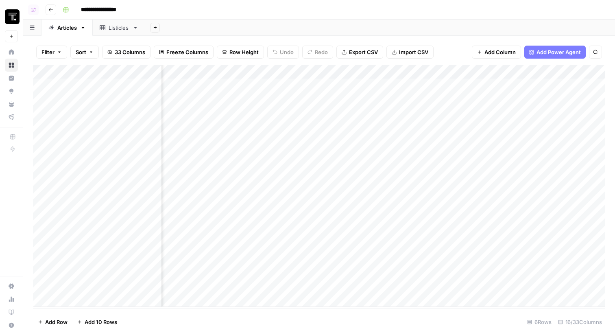
scroll to position [0, 314]
click at [440, 69] on div "Add Column" at bounding box center [319, 186] width 572 height 242
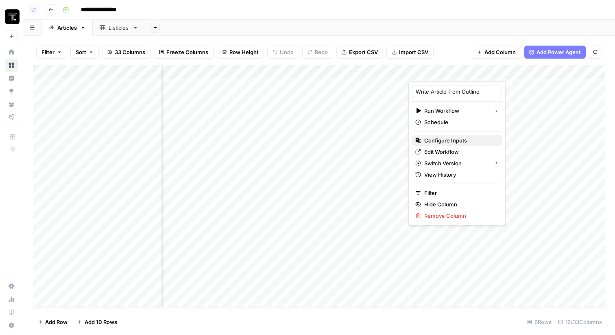
click at [453, 136] on span "Configure Inputs" at bounding box center [459, 140] width 71 height 8
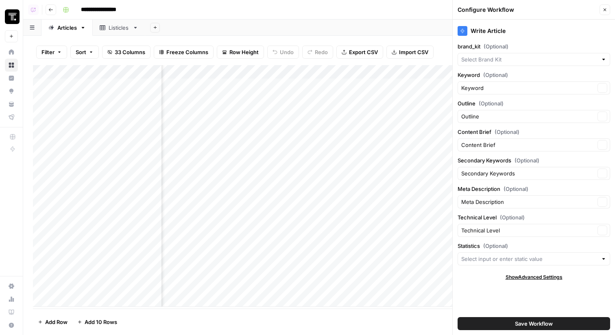
type input "ThoughtSpot - Enterprise"
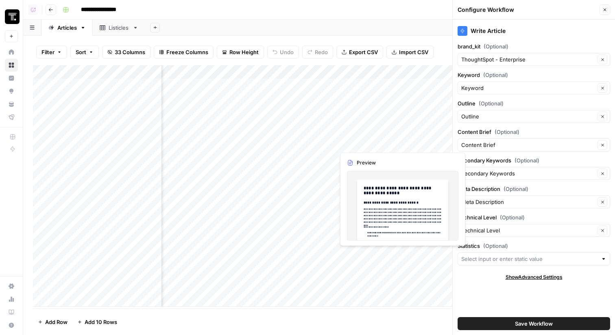
scroll to position [0, 463]
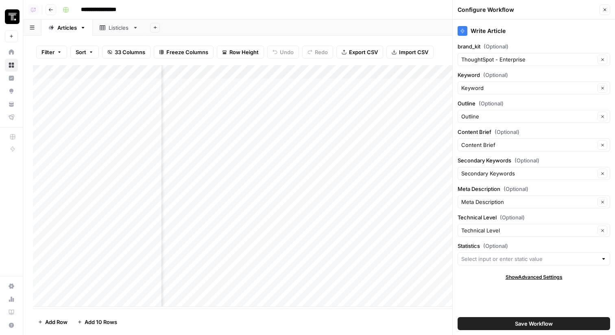
click at [328, 72] on div "Add Column" at bounding box center [319, 186] width 572 height 242
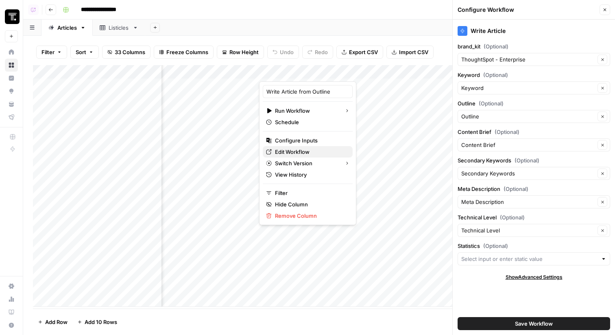
click at [312, 151] on span "Edit Workflow" at bounding box center [310, 152] width 71 height 8
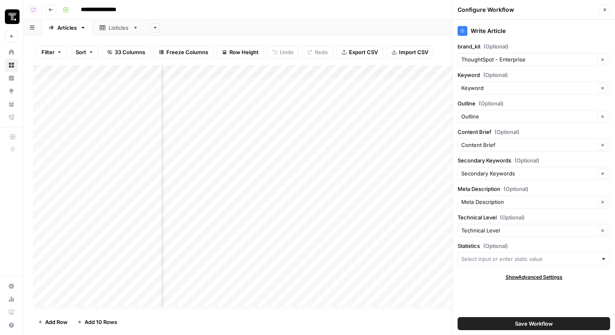
scroll to position [0, 52]
click at [336, 264] on div "Add Column" at bounding box center [319, 186] width 572 height 242
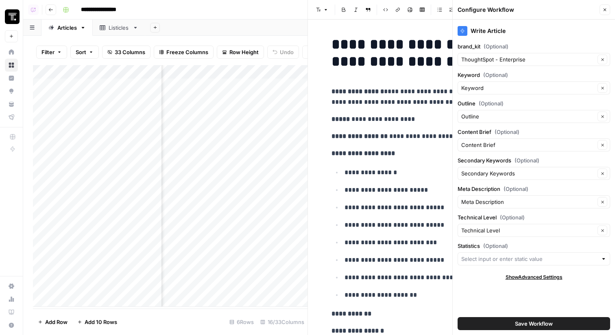
click at [608, 9] on button "Close" at bounding box center [605, 9] width 11 height 11
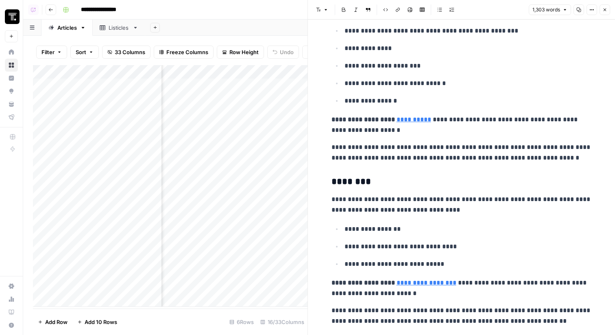
scroll to position [793, 0]
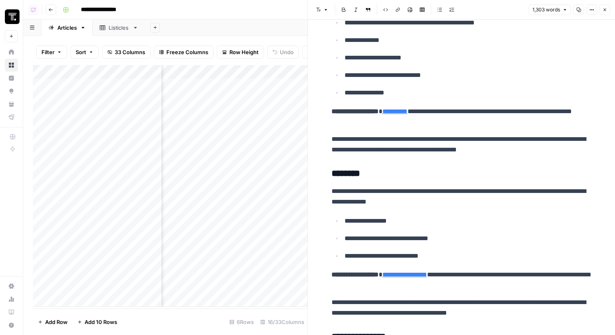
click at [604, 13] on button "Close" at bounding box center [605, 9] width 11 height 11
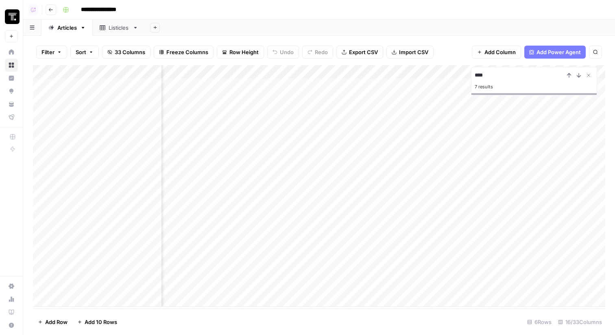
click at [339, 266] on div "Add Column" at bounding box center [319, 186] width 572 height 242
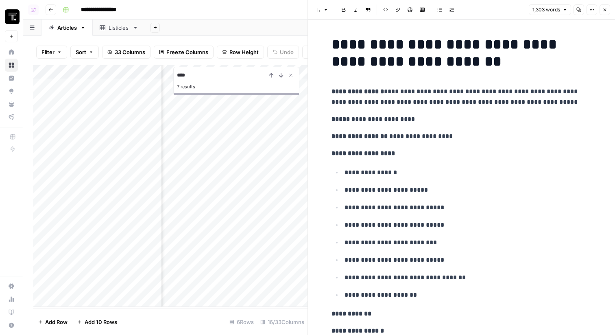
type input "****"
click at [467, 167] on li "**********" at bounding box center [467, 172] width 250 height 11
type input "2024"
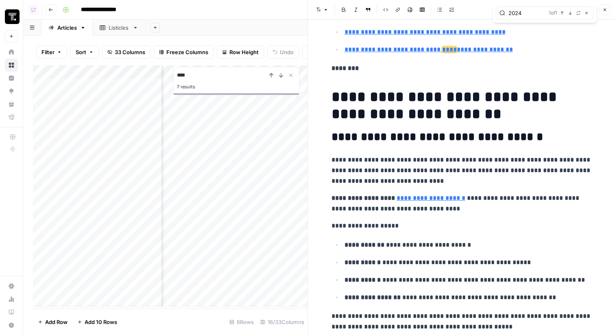
scroll to position [332, 0]
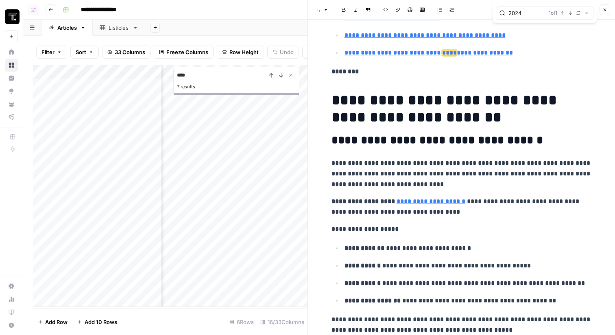
click at [604, 11] on icon "button" at bounding box center [605, 10] width 3 height 3
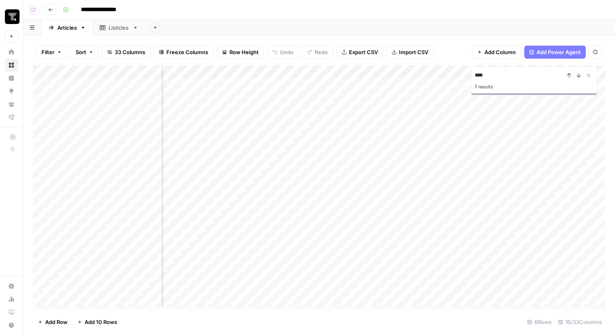
click at [339, 157] on div "Add Column" at bounding box center [319, 186] width 572 height 242
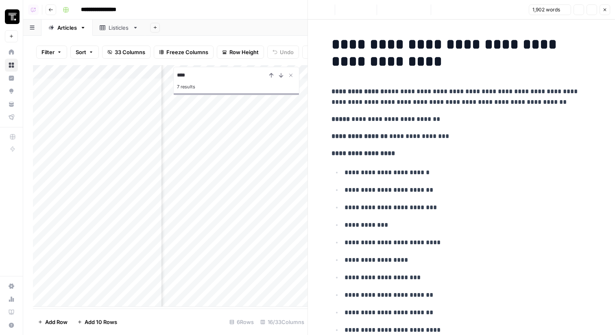
click at [434, 137] on p "**********" at bounding box center [462, 136] width 260 height 11
type input "2024"
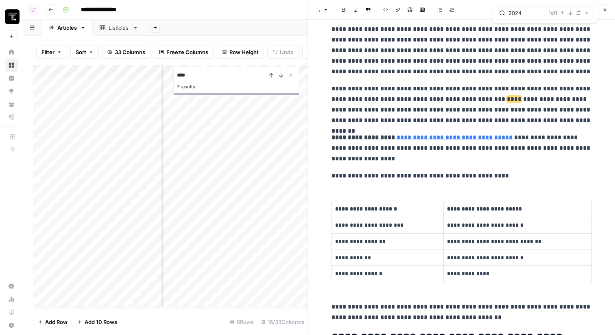
scroll to position [824, 0]
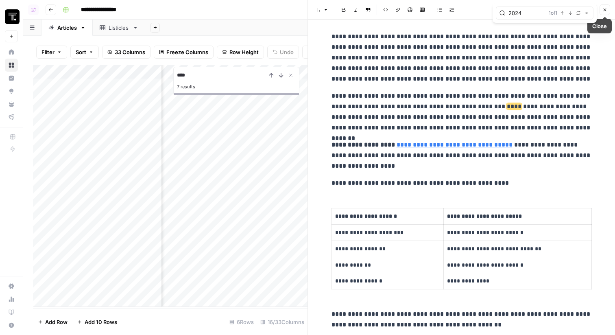
click at [603, 11] on icon "button" at bounding box center [604, 9] width 5 height 5
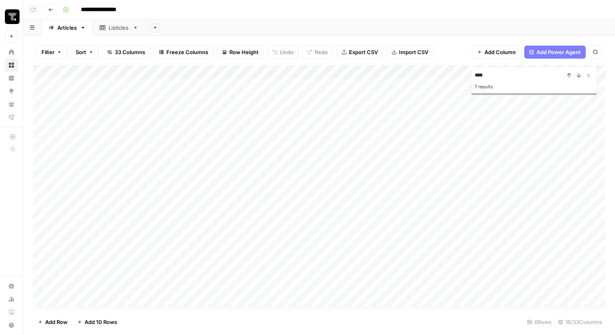
click at [263, 72] on div "Add Column" at bounding box center [319, 186] width 572 height 242
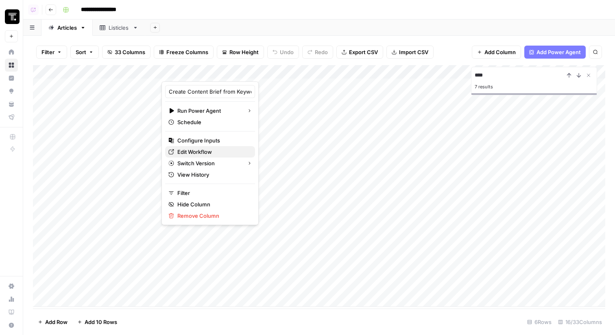
click at [219, 151] on span "Edit Workflow" at bounding box center [212, 152] width 71 height 8
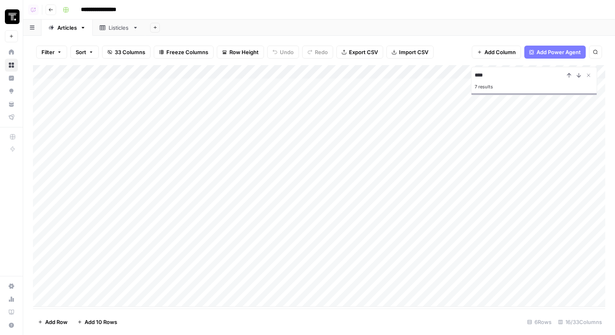
click at [221, 75] on div "Add Column" at bounding box center [319, 186] width 572 height 242
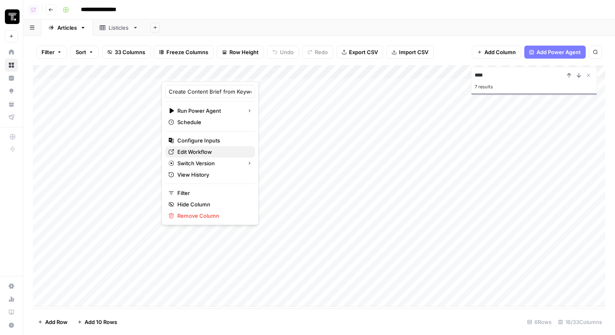
click at [208, 150] on span "Edit Workflow" at bounding box center [212, 152] width 71 height 8
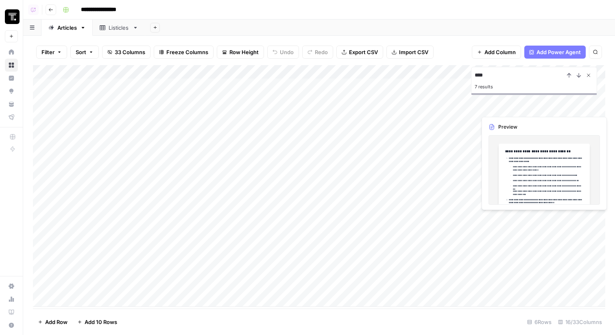
click at [592, 76] on button "Close Search" at bounding box center [589, 75] width 10 height 10
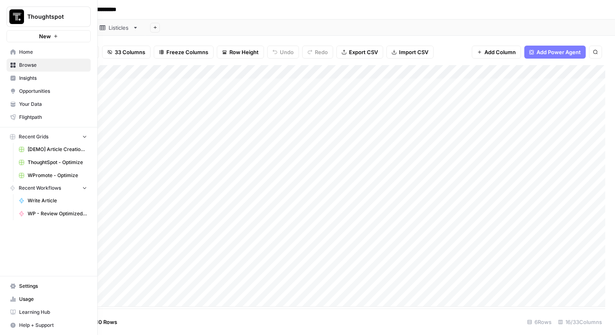
click at [38, 102] on span "Your Data" at bounding box center [53, 103] width 68 height 7
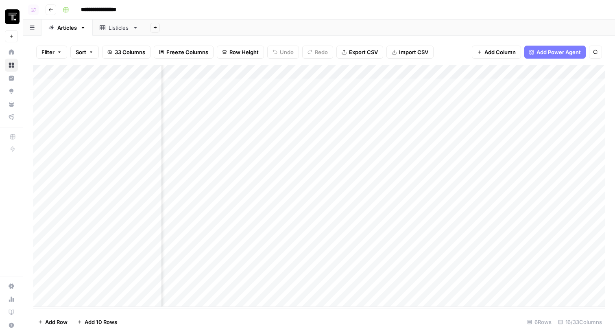
scroll to position [0, 109]
click at [112, 22] on link "Listicles" at bounding box center [119, 28] width 52 height 16
click at [70, 26] on div "Articles" at bounding box center [67, 28] width 20 height 8
click at [48, 12] on button "Go back" at bounding box center [51, 9] width 11 height 11
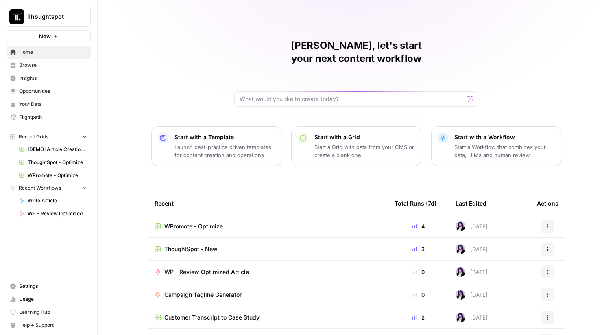
scroll to position [39, 0]
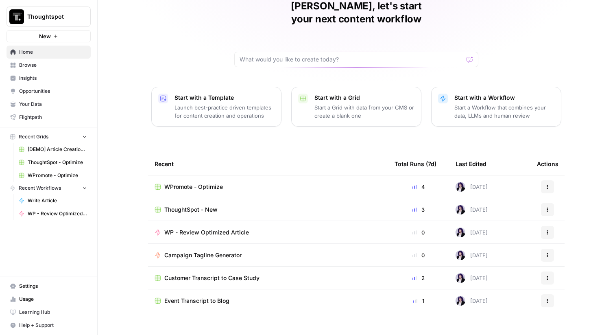
click at [60, 65] on span "Browse" at bounding box center [53, 64] width 68 height 7
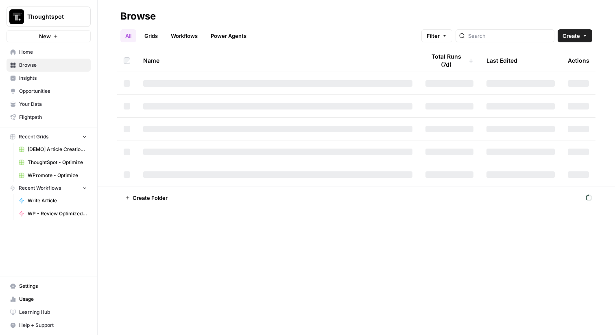
click at [155, 33] on link "Grids" at bounding box center [151, 35] width 23 height 13
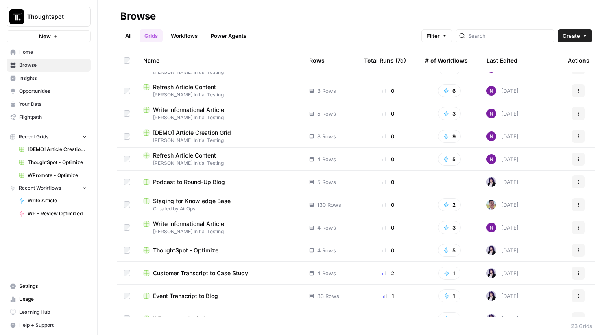
scroll to position [271, 0]
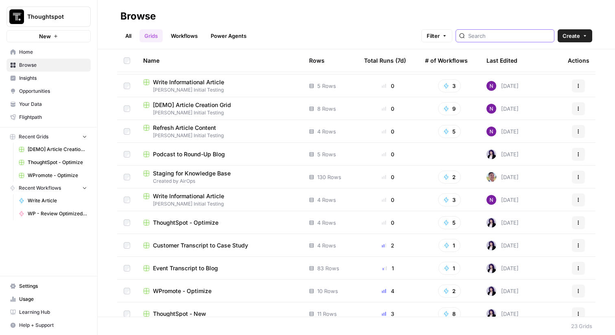
click at [517, 35] on input "search" at bounding box center [509, 36] width 83 height 8
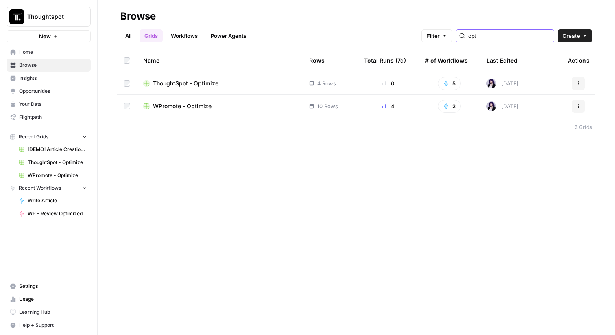
type input "opt"
click at [195, 106] on span "WPromote - Optimize" at bounding box center [182, 106] width 59 height 8
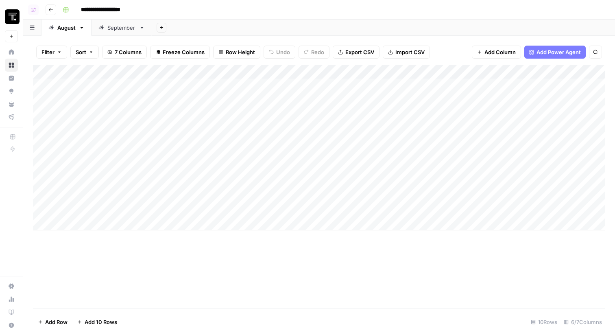
click at [94, 226] on div "Add Column" at bounding box center [319, 147] width 572 height 165
click at [125, 220] on textarea at bounding box center [126, 223] width 130 height 11
type textarea "*******"
click at [172, 244] on div "Add Column" at bounding box center [319, 154] width 572 height 179
click at [172, 226] on div "Add Column" at bounding box center [319, 161] width 572 height 193
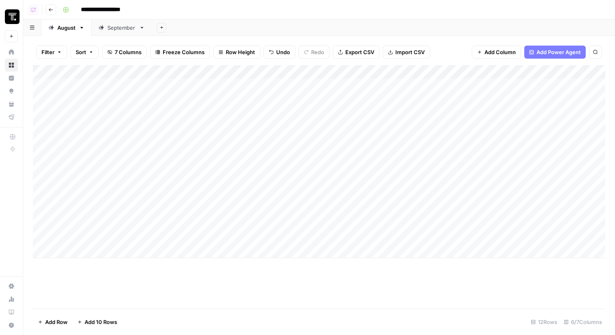
click at [125, 223] on div "Add Column" at bounding box center [319, 161] width 572 height 193
click at [175, 223] on div "Add Column" at bounding box center [319, 161] width 572 height 193
click at [122, 248] on div "Add Column" at bounding box center [319, 161] width 572 height 193
click at [116, 235] on div "Add Column" at bounding box center [319, 168] width 572 height 207
click at [124, 225] on div "Add Column" at bounding box center [319, 168] width 572 height 207
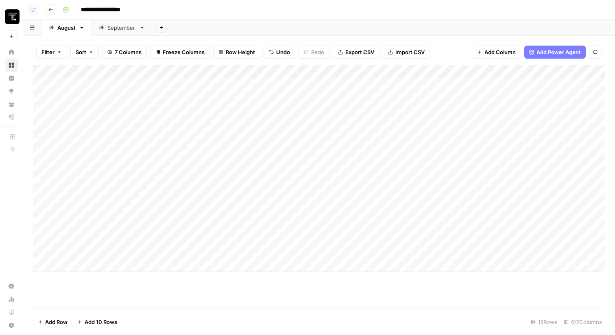
click at [146, 223] on div "Add Column" at bounding box center [319, 168] width 572 height 207
click at [207, 28] on div "Add Sheet" at bounding box center [383, 28] width 463 height 16
click at [107, 223] on div "Add Column" at bounding box center [319, 168] width 572 height 207
click at [162, 231] on div "Add Column" at bounding box center [319, 168] width 572 height 207
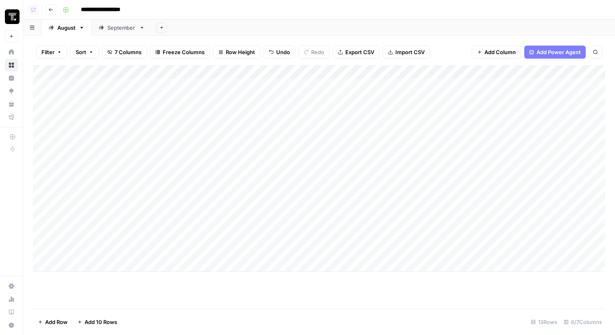
click at [134, 226] on div "Add Column" at bounding box center [319, 168] width 572 height 207
drag, startPoint x: 135, startPoint y: 229, endPoint x: 136, endPoint y: 240, distance: 11.5
click at [136, 241] on div "Add Column" at bounding box center [319, 168] width 572 height 207
click at [124, 225] on div "Add Column" at bounding box center [319, 168] width 572 height 207
click at [99, 238] on div "Add Column" at bounding box center [319, 168] width 572 height 207
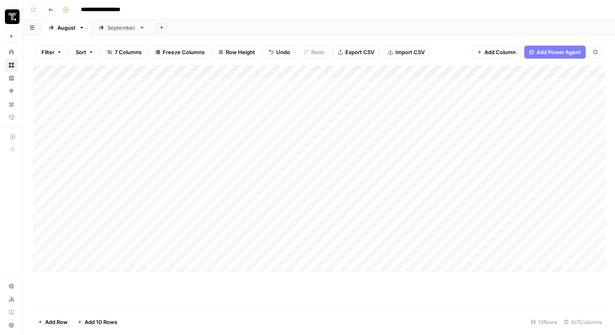
click at [49, 14] on button "Go back" at bounding box center [51, 9] width 11 height 11
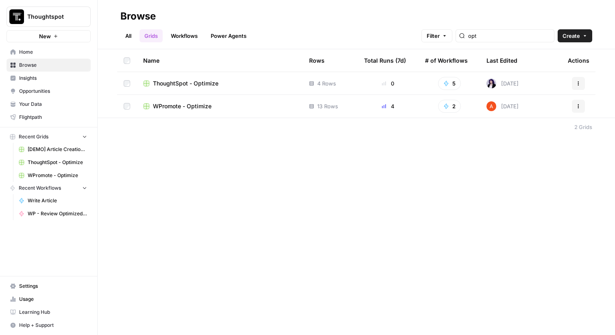
click at [162, 103] on span "WPromote - Optimize" at bounding box center [182, 106] width 59 height 8
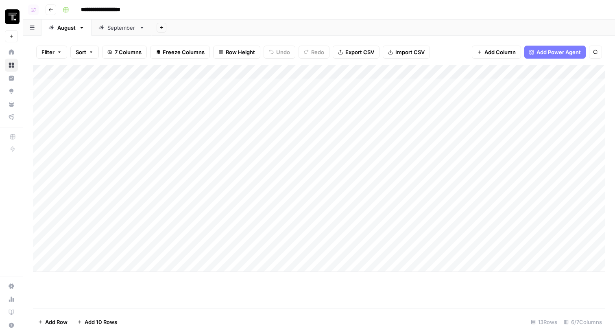
click at [53, 223] on div "Add Column" at bounding box center [319, 168] width 572 height 207
click at [52, 223] on div "Add Column" at bounding box center [319, 168] width 572 height 207
click at [43, 223] on div "Add Column" at bounding box center [319, 168] width 572 height 207
click at [41, 250] on div "Add Column" at bounding box center [319, 168] width 572 height 207
click at [60, 319] on span "Delete 3 Rows" at bounding box center [56, 322] width 36 height 8
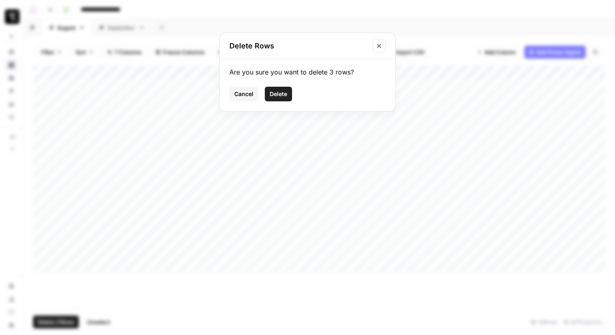
click at [282, 95] on span "Delete" at bounding box center [278, 94] width 17 height 8
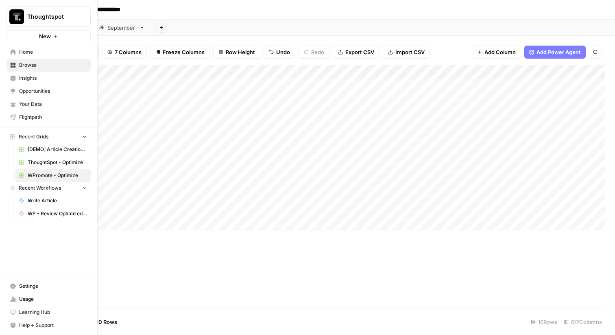
click at [51, 102] on span "Your Data" at bounding box center [53, 103] width 68 height 7
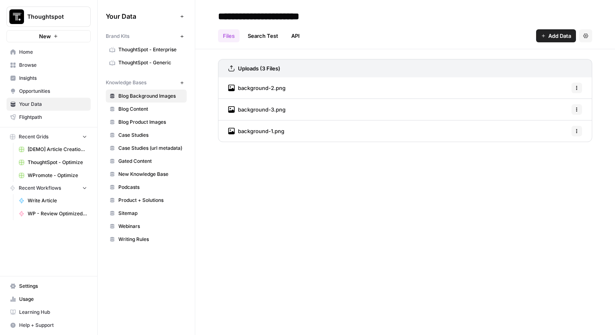
click at [156, 48] on span "ThoughtSpot - Enterprise" at bounding box center [150, 49] width 65 height 7
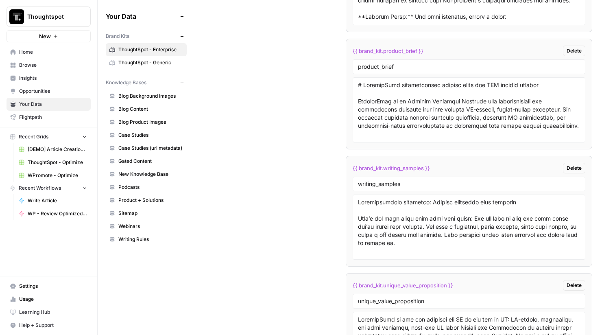
scroll to position [2930, 0]
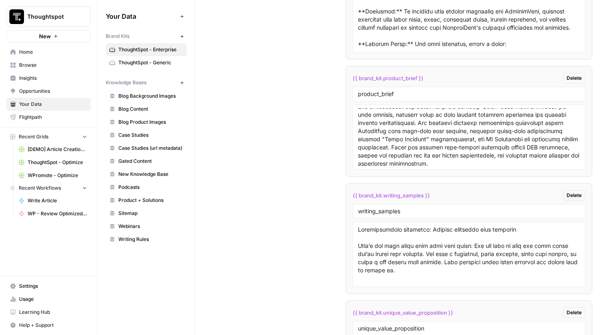
scroll to position [198, 0]
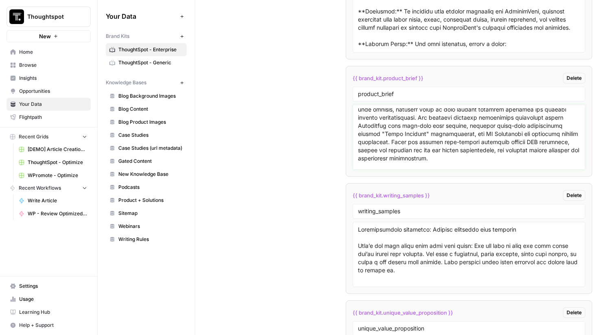
click at [533, 135] on textarea at bounding box center [469, 137] width 222 height 58
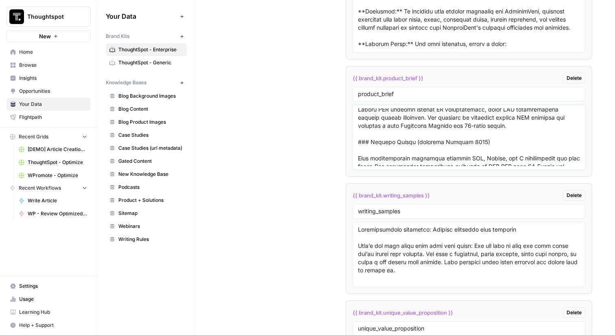
scroll to position [329, 0]
click at [67, 61] on link "Browse" at bounding box center [49, 65] width 84 height 13
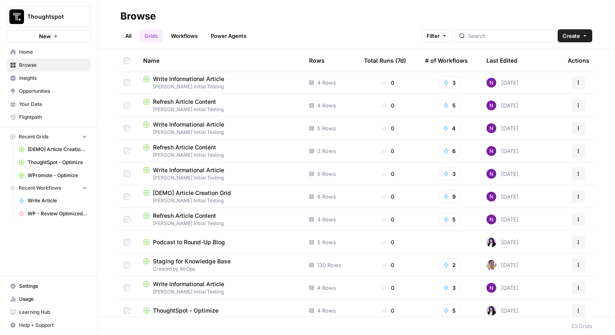
scroll to position [188, 0]
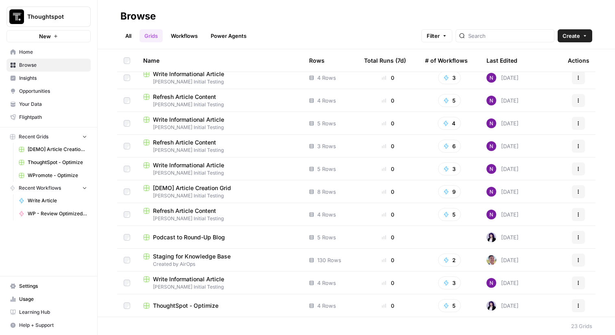
click at [188, 31] on link "Workflows" at bounding box center [184, 35] width 37 height 13
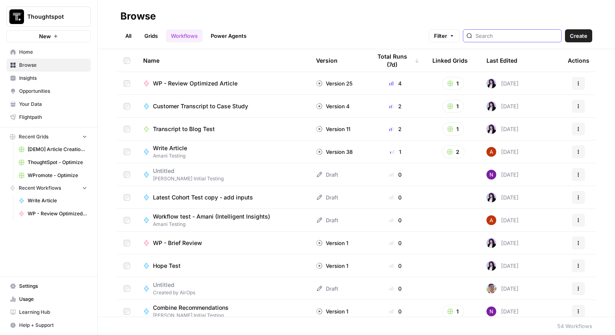
click at [511, 36] on input "search" at bounding box center [517, 36] width 83 height 8
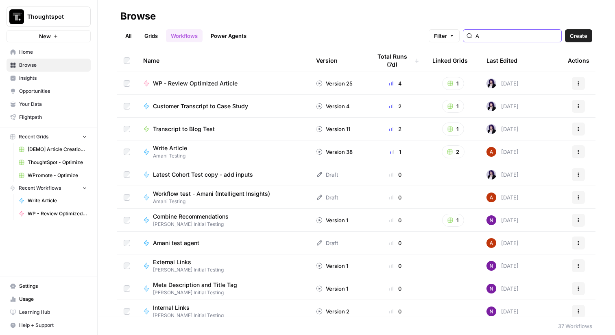
type input "A"
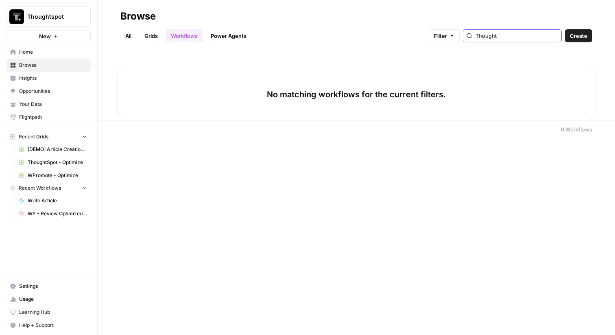
type input "Thought"
click at [159, 38] on link "Grids" at bounding box center [151, 35] width 23 height 13
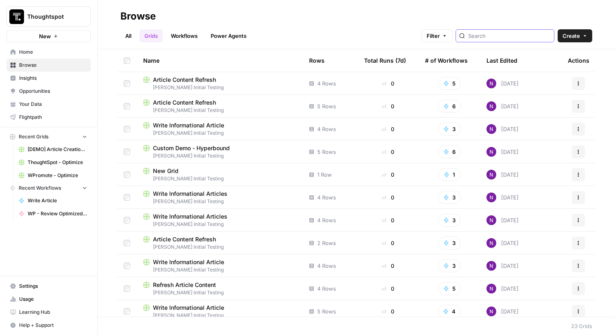
click at [524, 37] on input "search" at bounding box center [509, 36] width 83 height 8
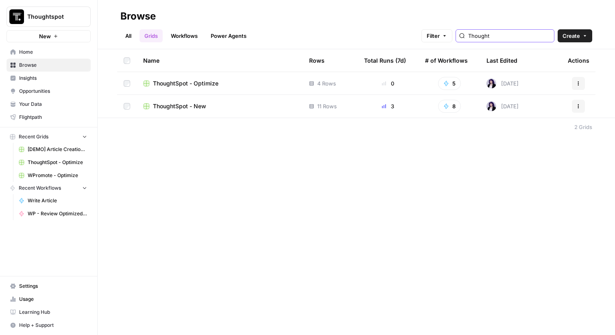
type input "Thought"
click at [193, 110] on span "ThoughtSpot - New" at bounding box center [179, 106] width 53 height 8
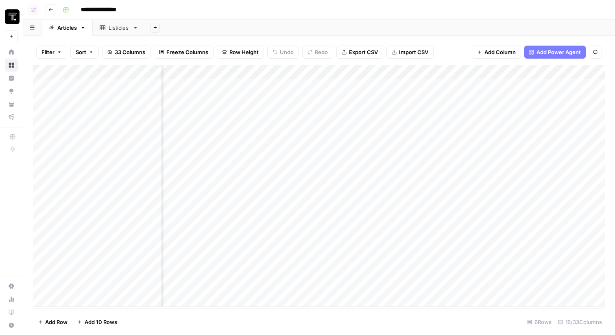
scroll to position [0, 643]
click at [319, 226] on div "Add Column" at bounding box center [319, 186] width 572 height 242
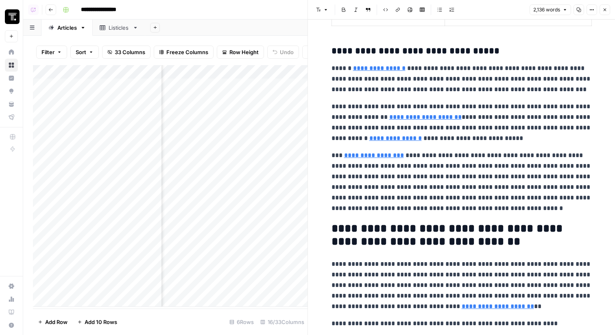
scroll to position [539, 0]
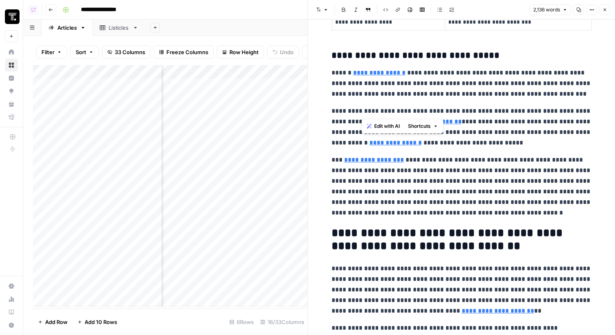
drag, startPoint x: 363, startPoint y: 110, endPoint x: 412, endPoint y: 112, distance: 49.3
click at [412, 112] on p "**********" at bounding box center [462, 127] width 260 height 42
drag, startPoint x: 445, startPoint y: 120, endPoint x: 329, endPoint y: 111, distance: 117.1
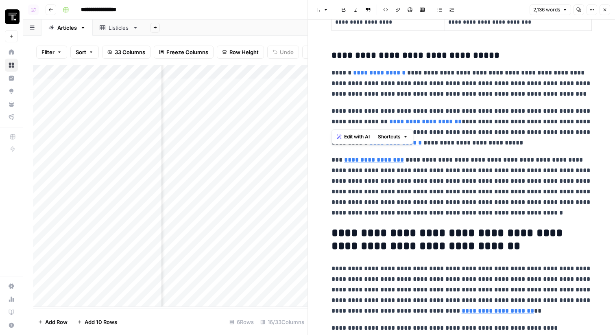
copy p "**********"
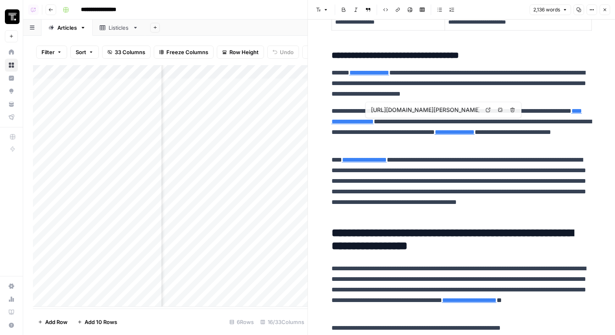
click at [441, 181] on p "**********" at bounding box center [462, 186] width 260 height 63
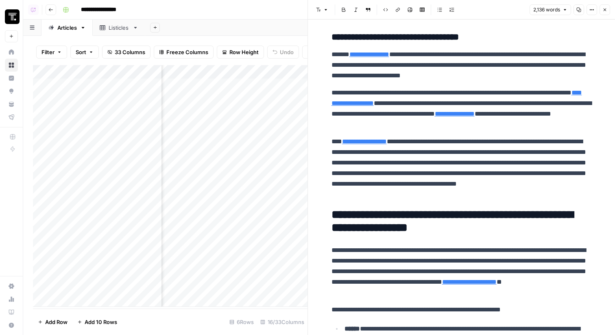
scroll to position [550, 0]
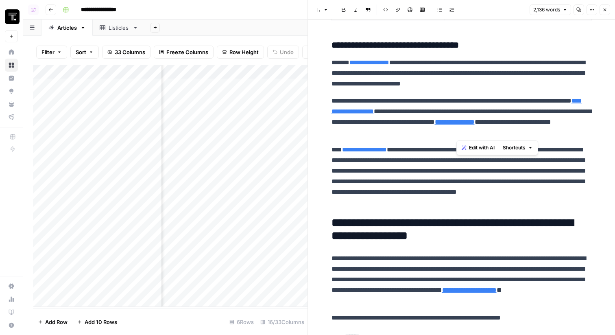
drag, startPoint x: 567, startPoint y: 132, endPoint x: 559, endPoint y: 124, distance: 11.2
click at [559, 124] on p "**********" at bounding box center [462, 117] width 260 height 42
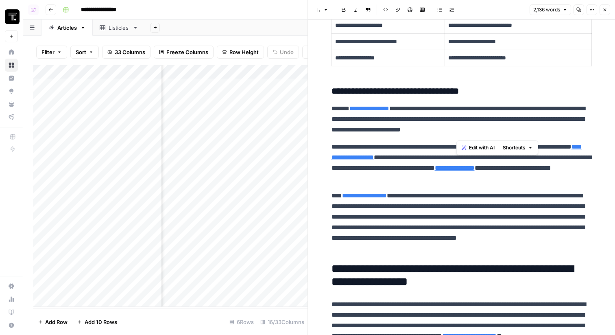
scroll to position [509, 0]
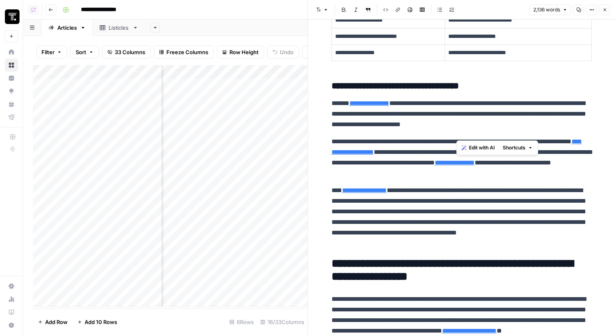
click at [457, 190] on p "**********" at bounding box center [462, 216] width 260 height 63
drag, startPoint x: 474, startPoint y: 173, endPoint x: 557, endPoint y: 164, distance: 84.0
click at [557, 164] on p "**********" at bounding box center [462, 157] width 260 height 42
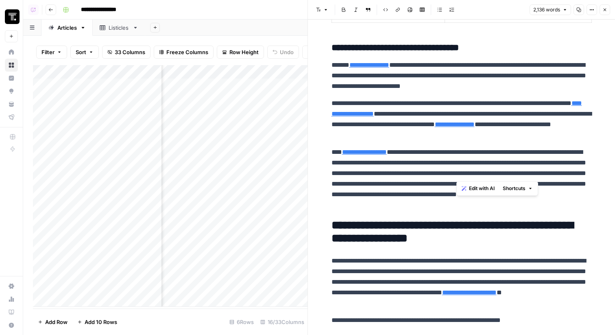
scroll to position [544, 0]
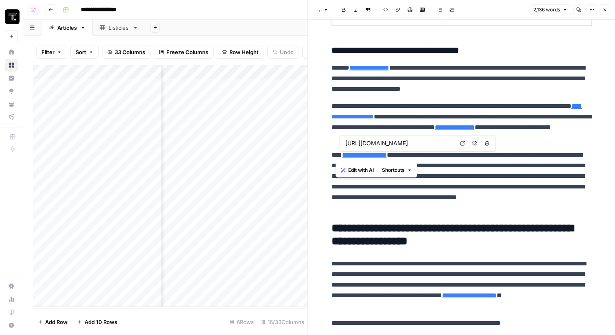
drag, startPoint x: 402, startPoint y: 157, endPoint x: 336, endPoint y: 158, distance: 66.7
click at [336, 158] on p "**********" at bounding box center [462, 181] width 260 height 63
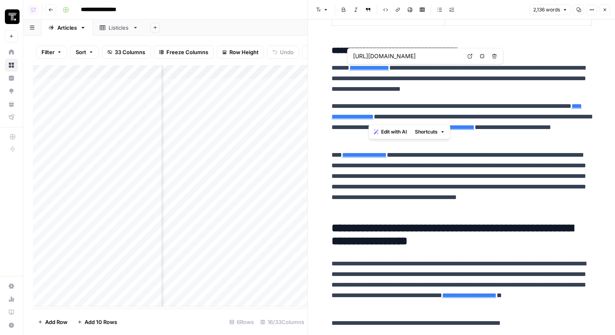
drag, startPoint x: 452, startPoint y: 119, endPoint x: 367, endPoint y: 69, distance: 98.6
click at [388, 88] on p "**********" at bounding box center [462, 79] width 260 height 32
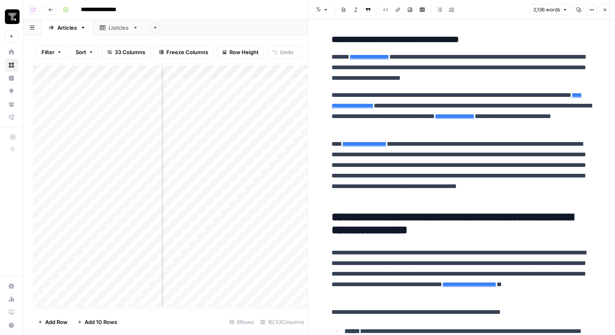
scroll to position [552, 0]
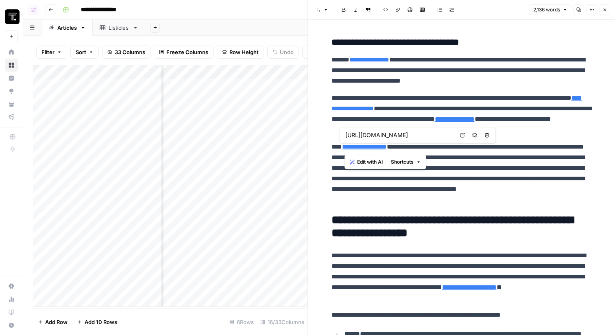
drag, startPoint x: 399, startPoint y: 147, endPoint x: 346, endPoint y: 147, distance: 52.9
click at [346, 147] on p "**********" at bounding box center [462, 173] width 260 height 63
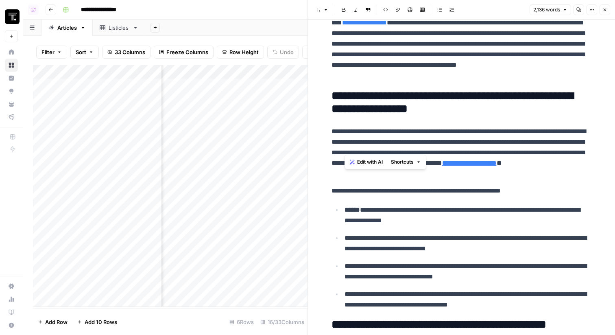
scroll to position [673, 0]
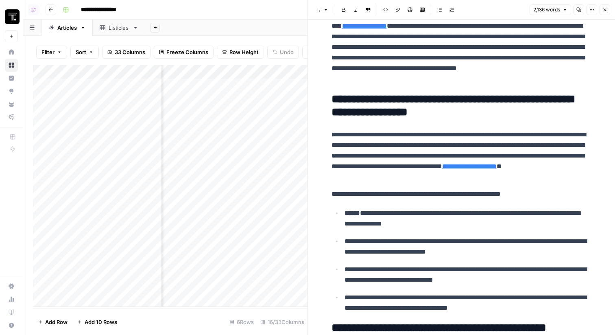
click at [606, 12] on icon "button" at bounding box center [604, 9] width 5 height 5
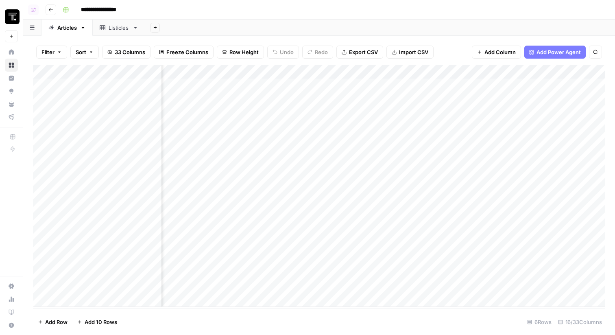
click at [49, 8] on icon "button" at bounding box center [50, 9] width 5 height 5
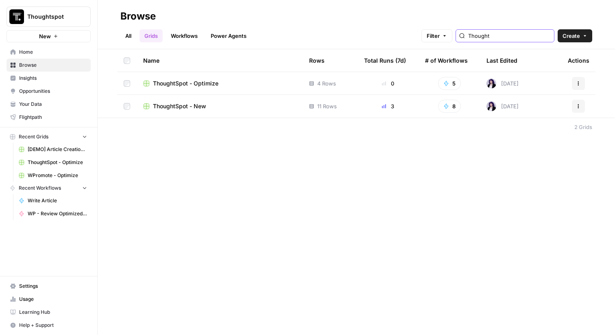
click at [539, 36] on input "Thought" at bounding box center [509, 36] width 83 height 8
type input "OPt"
click at [189, 108] on span "WPromote - Optimize" at bounding box center [182, 106] width 59 height 8
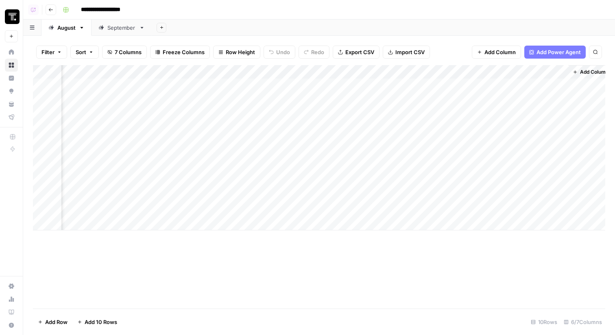
scroll to position [0, 212]
click at [469, 87] on div "Add Column" at bounding box center [319, 147] width 572 height 165
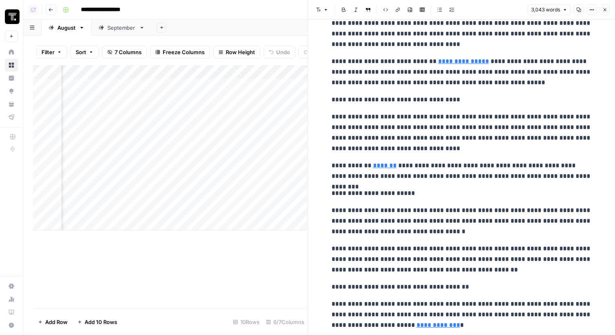
scroll to position [3144, 0]
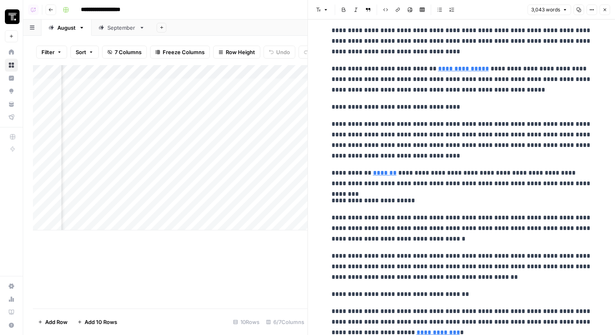
click at [604, 11] on icon "button" at bounding box center [604, 9] width 5 height 5
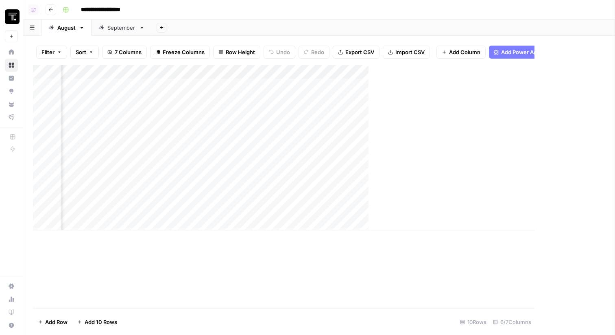
scroll to position [0, 203]
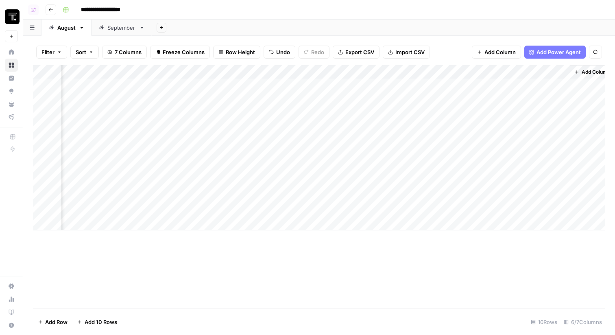
click at [44, 7] on header "**********" at bounding box center [319, 10] width 592 height 20
click at [51, 8] on icon "button" at bounding box center [50, 9] width 5 height 5
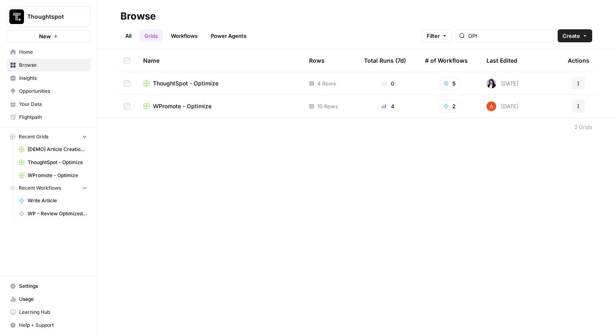
click at [519, 43] on header "Browse All Grids Workflows Power Agents Filter OPt Create" at bounding box center [356, 24] width 517 height 49
click at [516, 33] on input "OPt" at bounding box center [509, 36] width 83 height 8
type input "Though"
click at [190, 107] on span "ThoughtSpot - New" at bounding box center [179, 106] width 53 height 8
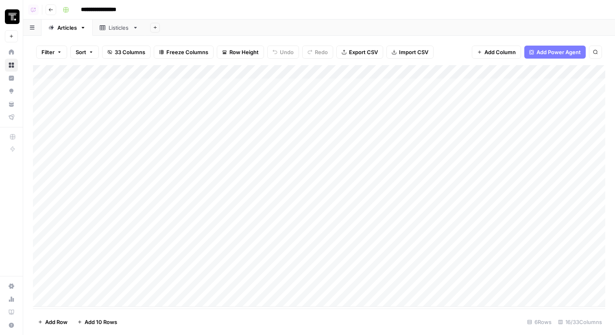
click at [390, 124] on div "Add Column" at bounding box center [319, 186] width 572 height 242
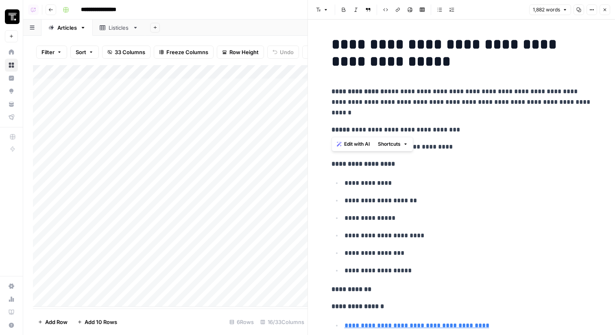
drag, startPoint x: 453, startPoint y: 118, endPoint x: 420, endPoint y: 83, distance: 48.1
click at [600, 11] on button "Close" at bounding box center [605, 9] width 11 height 11
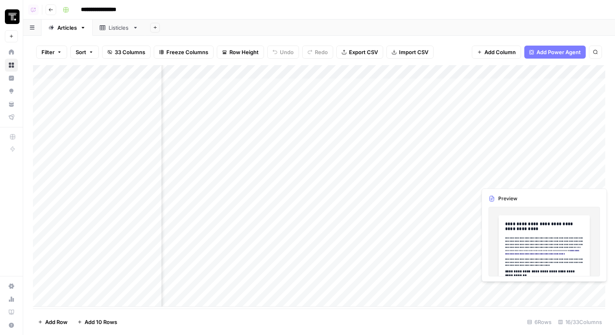
scroll to position [0, 557]
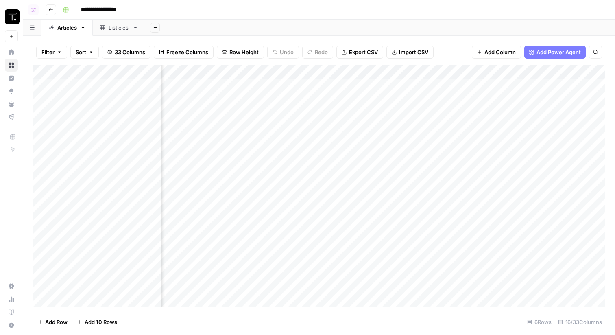
click at [513, 155] on div "Add Column" at bounding box center [319, 186] width 572 height 242
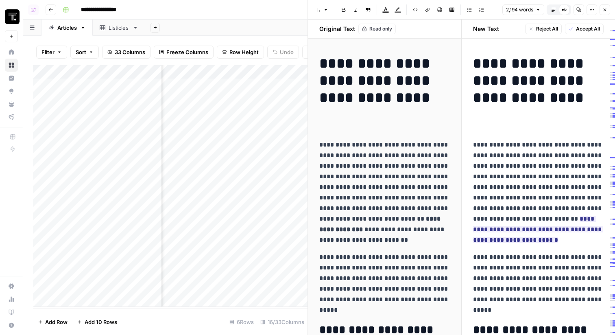
click at [556, 11] on icon "button" at bounding box center [553, 9] width 5 height 5
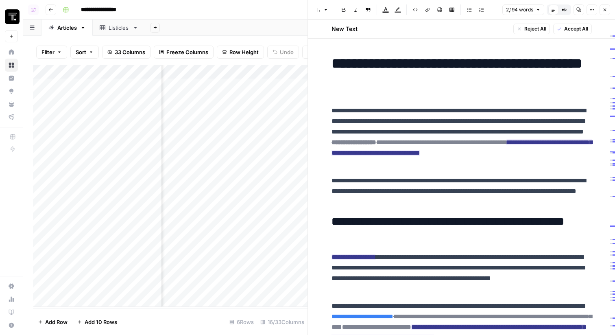
drag, startPoint x: 393, startPoint y: 79, endPoint x: 428, endPoint y: 84, distance: 36.1
click at [429, 85] on h1 "**********" at bounding box center [462, 72] width 260 height 34
drag, startPoint x: 353, startPoint y: 107, endPoint x: 430, endPoint y: 119, distance: 77.5
click at [430, 120] on p "**********" at bounding box center [462, 136] width 260 height 63
click at [610, 9] on button "Close" at bounding box center [605, 9] width 11 height 11
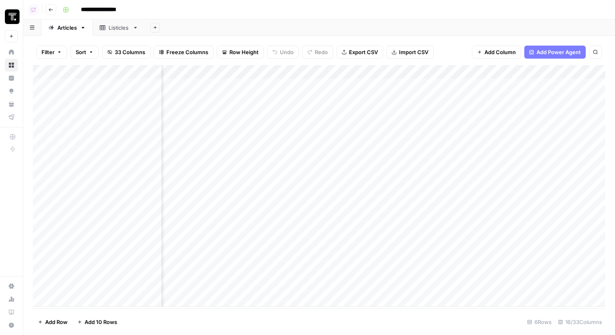
scroll to position [0, 345]
click at [378, 34] on div "Add Sheet" at bounding box center [380, 28] width 470 height 16
click at [410, 155] on div "Add Column" at bounding box center [319, 186] width 572 height 242
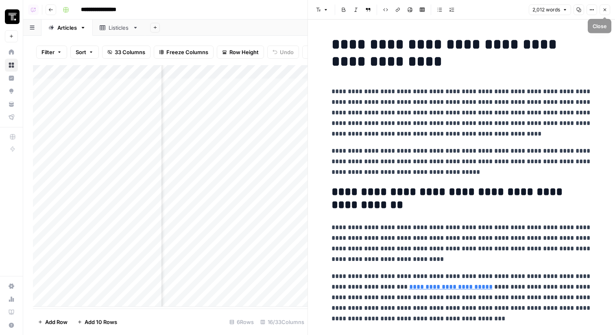
click at [607, 10] on icon "button" at bounding box center [604, 9] width 5 height 5
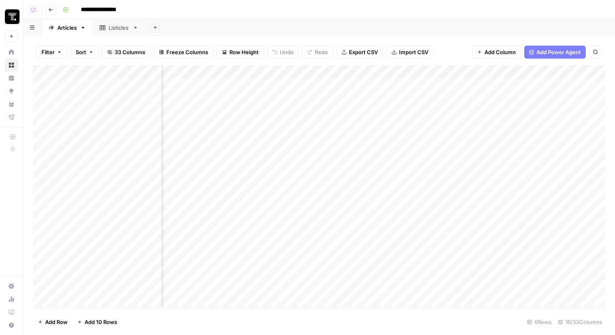
scroll to position [0, 502]
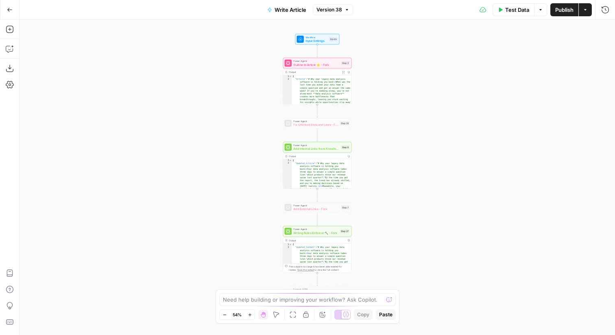
click at [352, 9] on button "Version 38" at bounding box center [333, 9] width 40 height 11
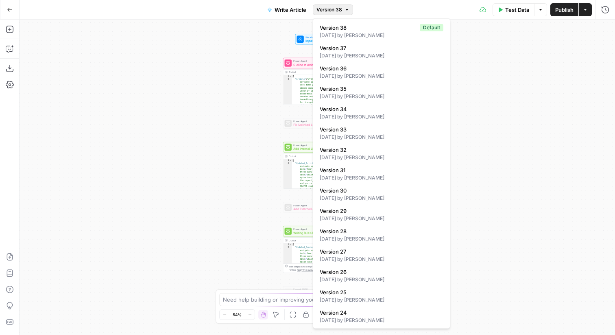
click at [507, 118] on div "Workflow Input Settings Inputs Power Agent Outline to Article ⭐️ - Fork Step 3 …" at bounding box center [318, 177] width 596 height 315
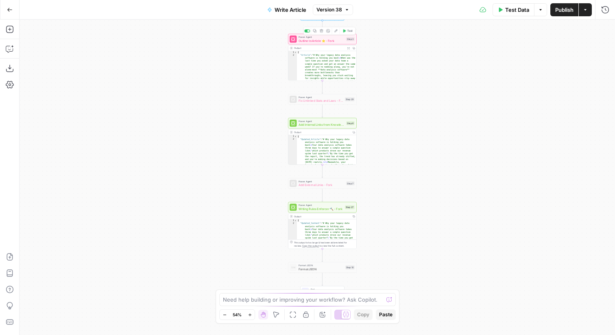
click at [340, 41] on span "Outline to Article ⭐️ - Fork" at bounding box center [322, 40] width 46 height 4
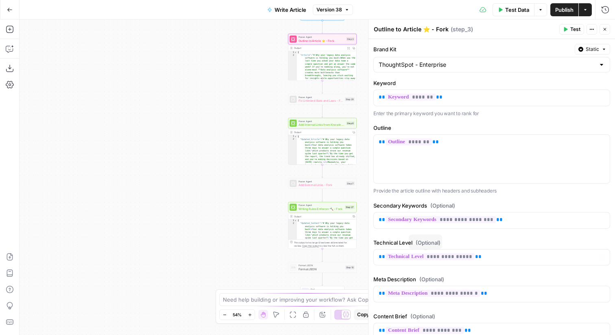
scroll to position [135, 0]
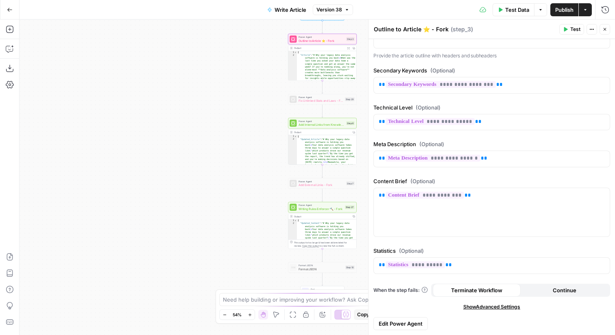
click at [402, 323] on span "Edit Power Agent" at bounding box center [401, 323] width 44 height 8
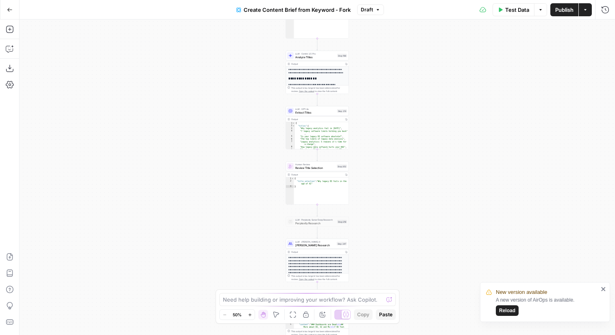
click at [602, 287] on icon "close" at bounding box center [603, 289] width 4 height 4
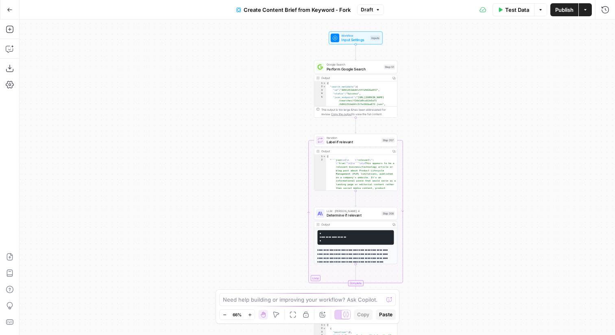
click at [370, 212] on span "LLM · [PERSON_NAME] 4" at bounding box center [353, 211] width 53 height 4
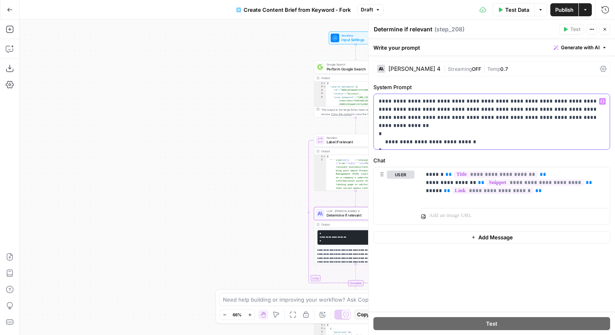
click at [395, 115] on p "**********" at bounding box center [492, 121] width 226 height 49
click at [607, 29] on span "Close" at bounding box center [607, 29] width 0 height 0
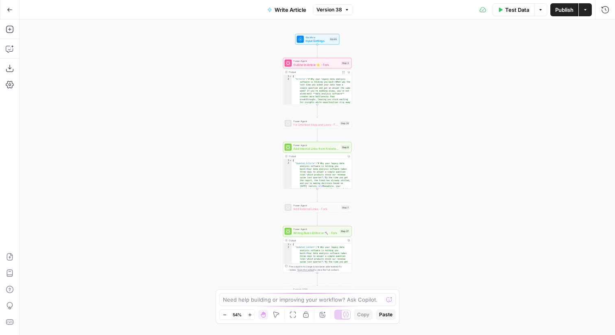
click at [318, 67] on div "Power Agent Outline to Article ⭐️ - Fork Step 3" at bounding box center [317, 63] width 69 height 11
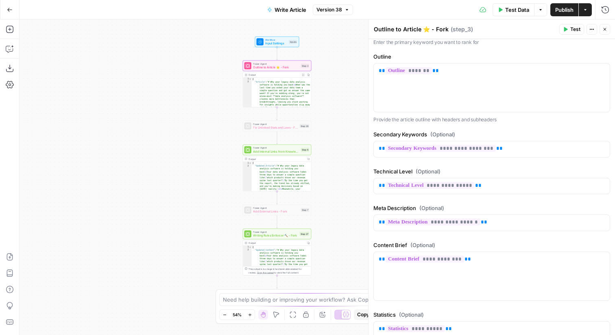
scroll to position [101, 0]
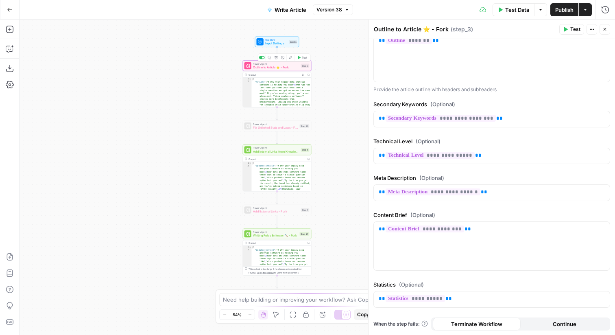
click at [284, 67] on span "Outline to Article ⭐️ - Fork" at bounding box center [276, 67] width 46 height 4
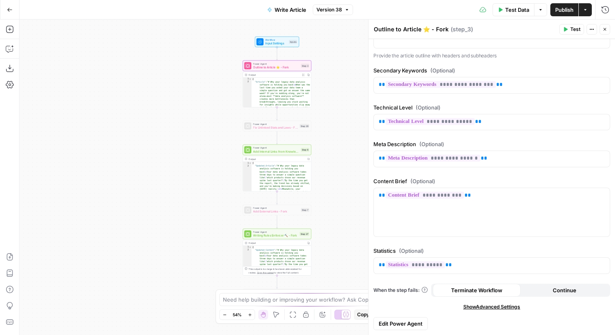
click at [417, 322] on span "Edit Power Agent" at bounding box center [401, 323] width 44 height 8
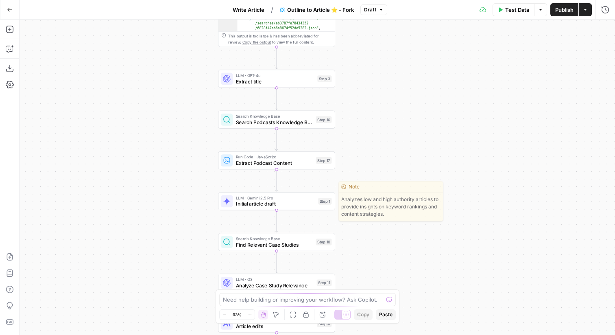
click at [324, 200] on div "Step 1" at bounding box center [324, 201] width 13 height 7
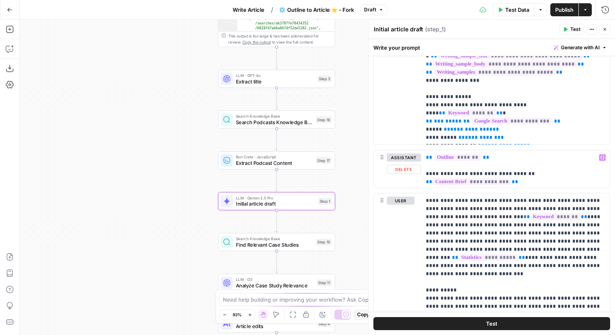
scroll to position [449, 0]
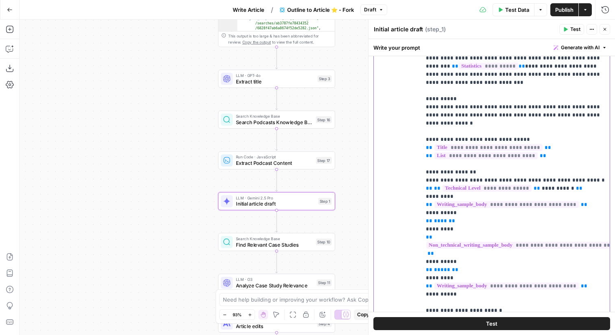
scroll to position [627, 0]
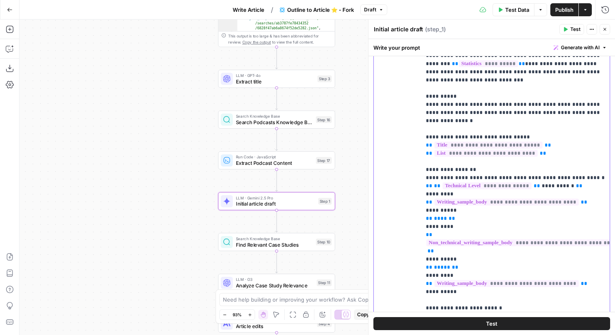
click at [513, 115] on p "**********" at bounding box center [515, 340] width 179 height 675
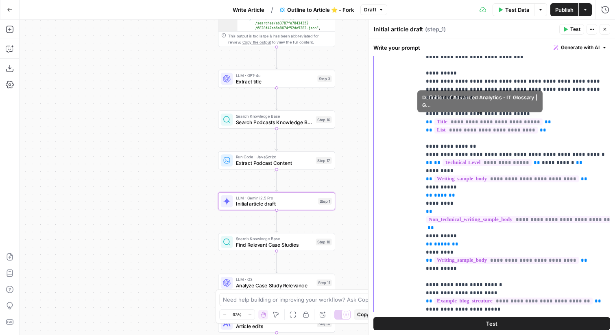
scroll to position [0, 0]
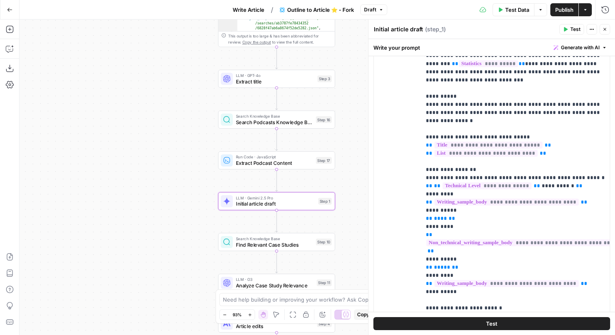
click at [376, 11] on button "Draft" at bounding box center [373, 9] width 27 height 11
click at [607, 26] on button "Close" at bounding box center [605, 29] width 11 height 11
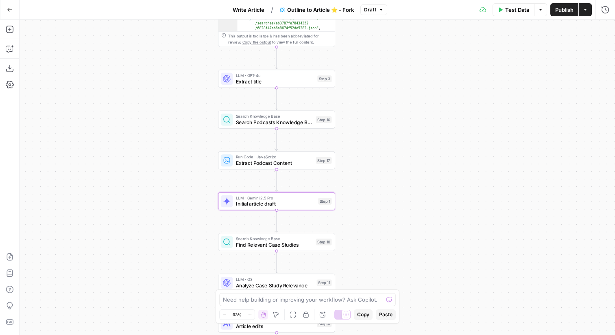
click at [553, 11] on button "Publish" at bounding box center [564, 9] width 28 height 13
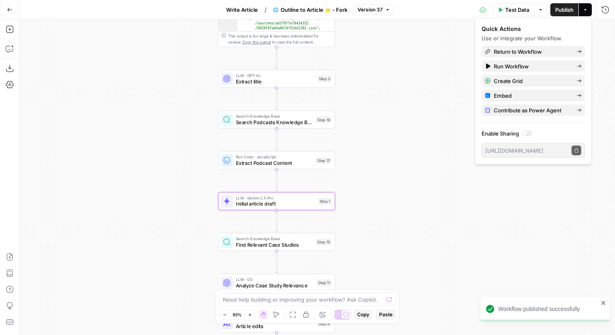
click at [379, 12] on span "Version 37" at bounding box center [370, 9] width 25 height 7
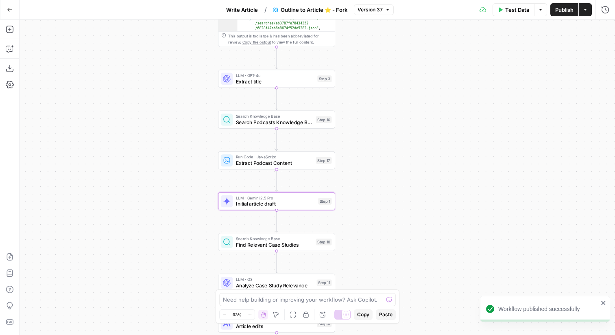
click at [379, 12] on span "Version 37" at bounding box center [370, 9] width 25 height 7
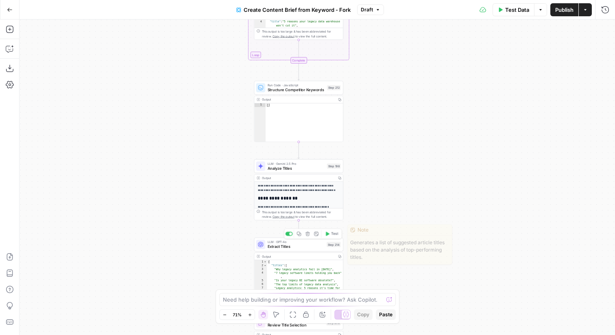
click at [327, 244] on div "Step 214" at bounding box center [334, 244] width 14 height 5
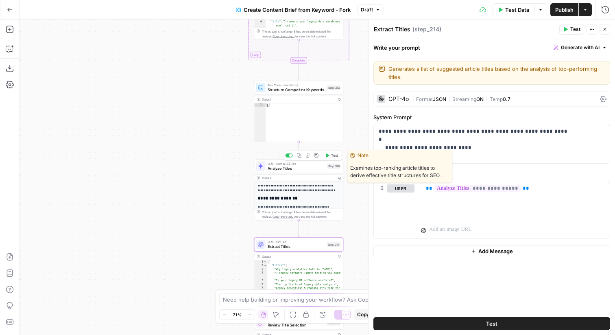
click at [275, 168] on span "Analyze Titles" at bounding box center [296, 168] width 57 height 6
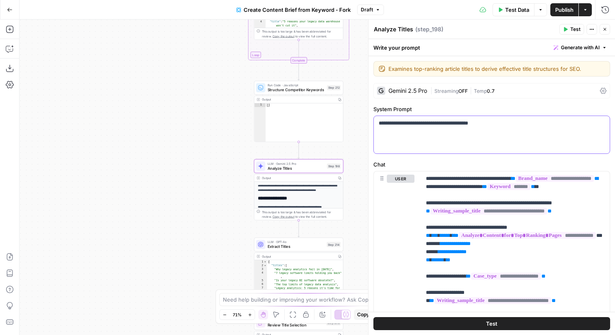
click at [507, 127] on p "**********" at bounding box center [492, 123] width 226 height 8
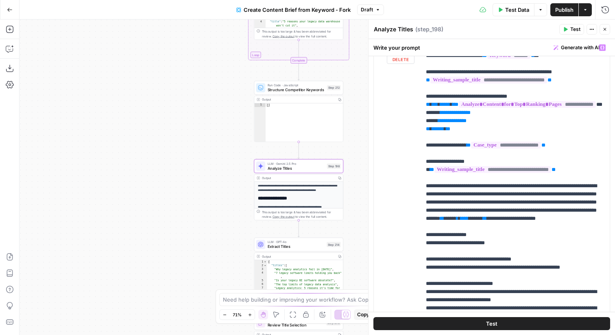
scroll to position [129, 0]
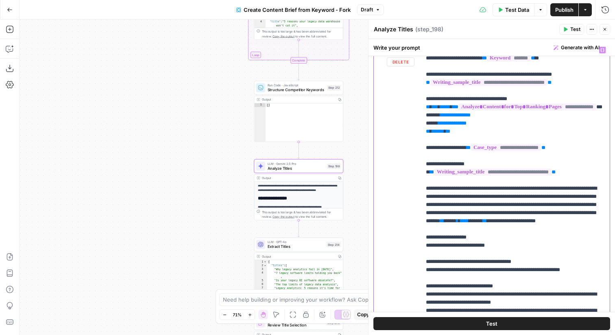
click at [476, 154] on p "**********" at bounding box center [515, 213] width 179 height 334
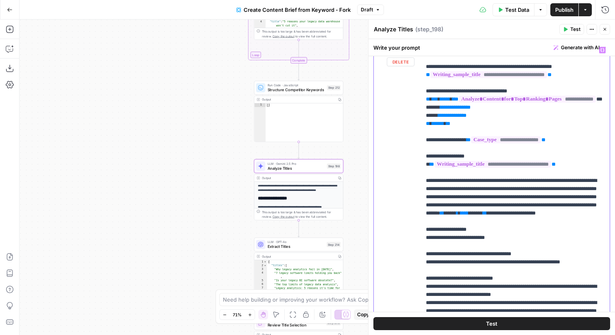
scroll to position [9, 0]
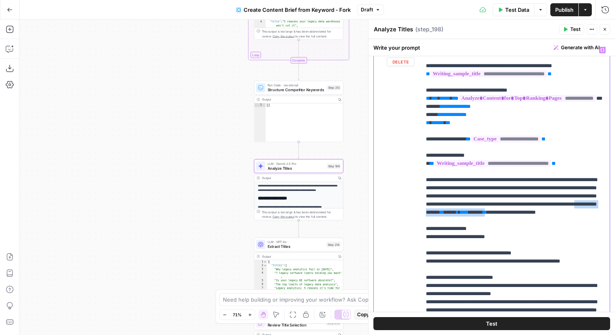
drag, startPoint x: 545, startPoint y: 229, endPoint x: 477, endPoint y: 237, distance: 68.4
click at [477, 237] on p "**********" at bounding box center [515, 204] width 179 height 334
drag, startPoint x: 479, startPoint y: 236, endPoint x: 545, endPoint y: 227, distance: 66.9
click at [545, 227] on p "**********" at bounding box center [515, 204] width 179 height 334
copy p "**********"
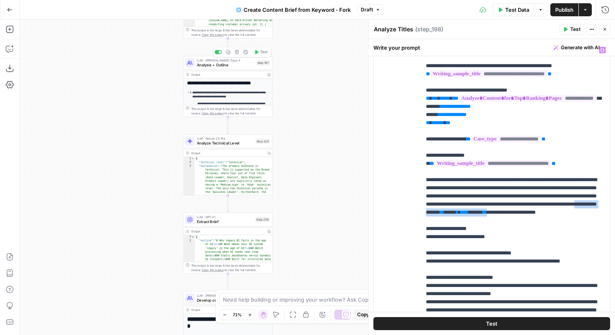
click at [260, 65] on div "Step 197" at bounding box center [263, 62] width 14 height 5
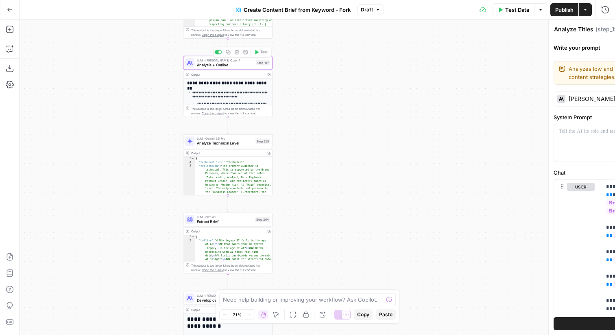
type textarea "Analysis + Outline"
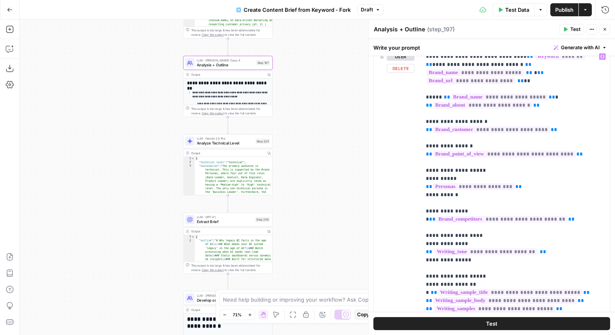
scroll to position [242, 0]
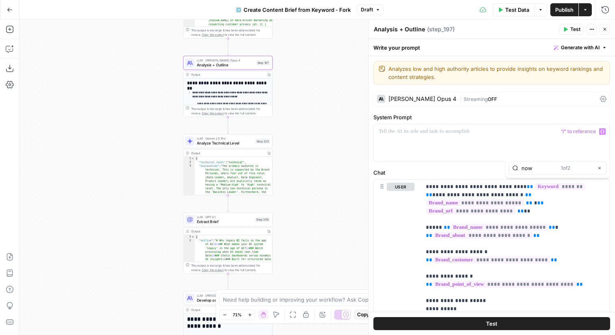
type input "now"
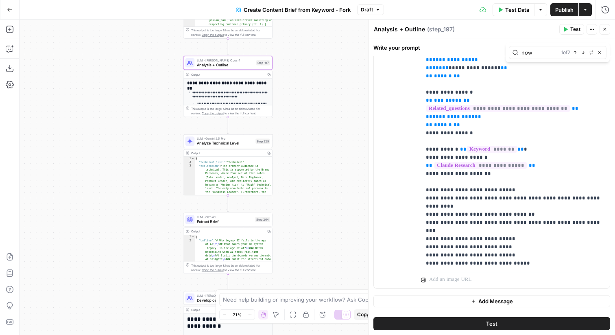
scroll to position [356, 0]
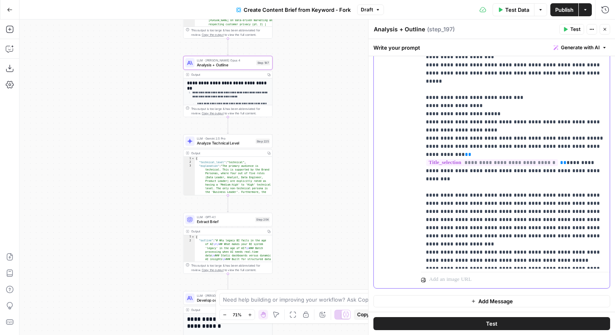
scroll to position [1048, 0]
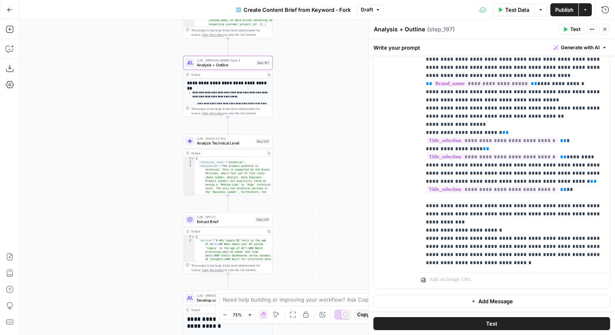
click at [609, 30] on button "Close" at bounding box center [605, 29] width 11 height 11
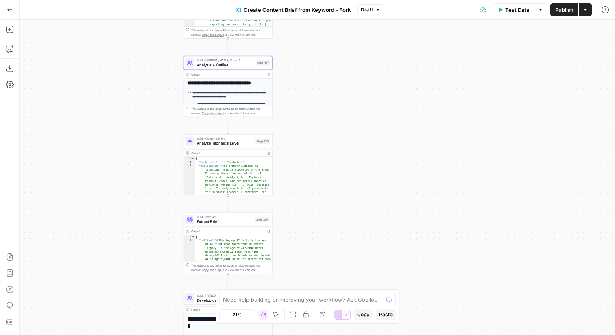
click at [567, 9] on span "Publish" at bounding box center [564, 10] width 18 height 8
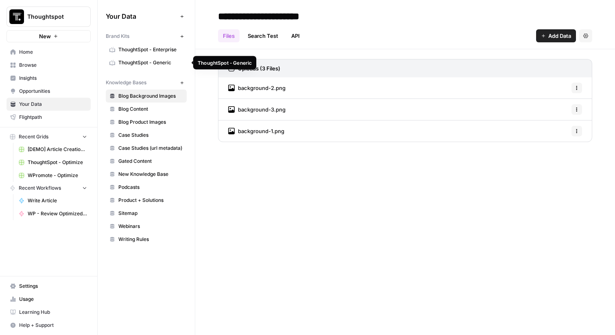
click at [166, 60] on span "ThoughtSpot - Generic" at bounding box center [150, 62] width 65 height 7
